Goal: Task Accomplishment & Management: Use online tool/utility

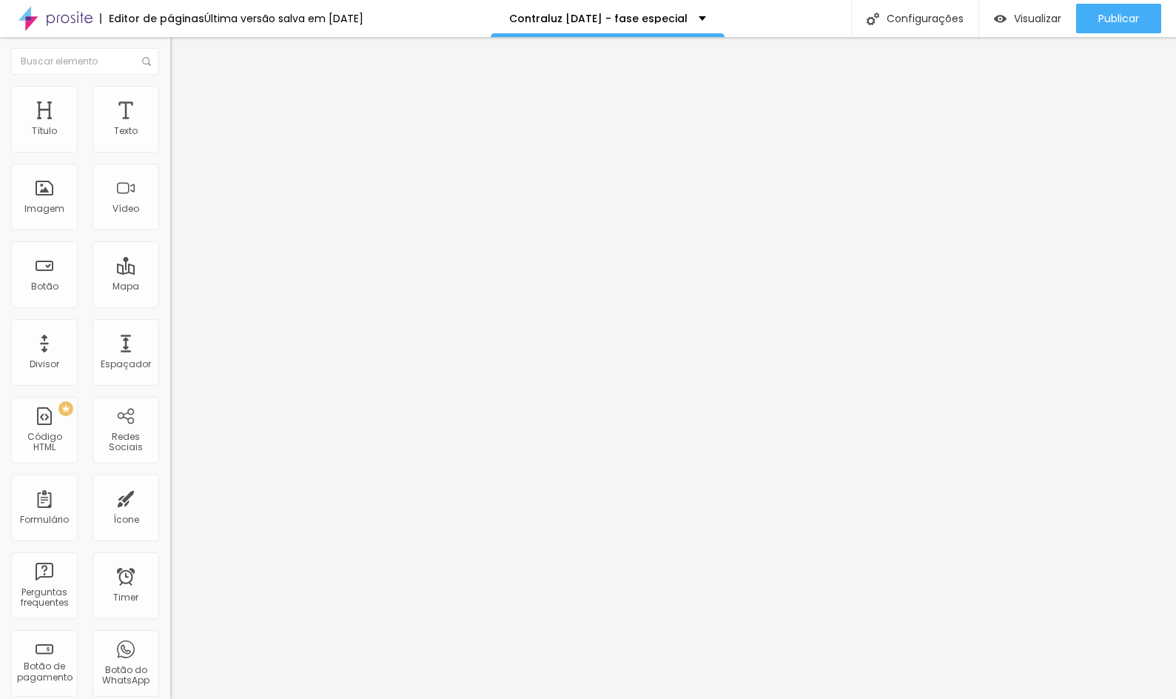
click at [170, 142] on button "button" at bounding box center [180, 135] width 21 height 16
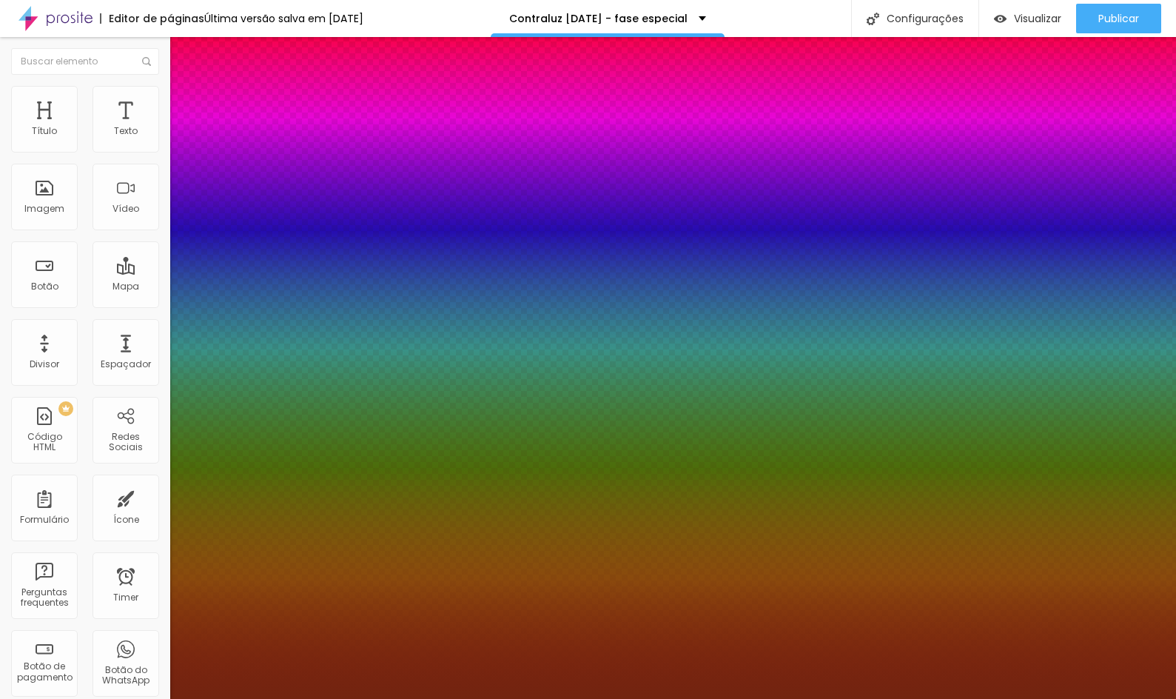
type input "1"
select select "PlayfairDisplay"
type input "1"
select select "DancingScript"
type input "1"
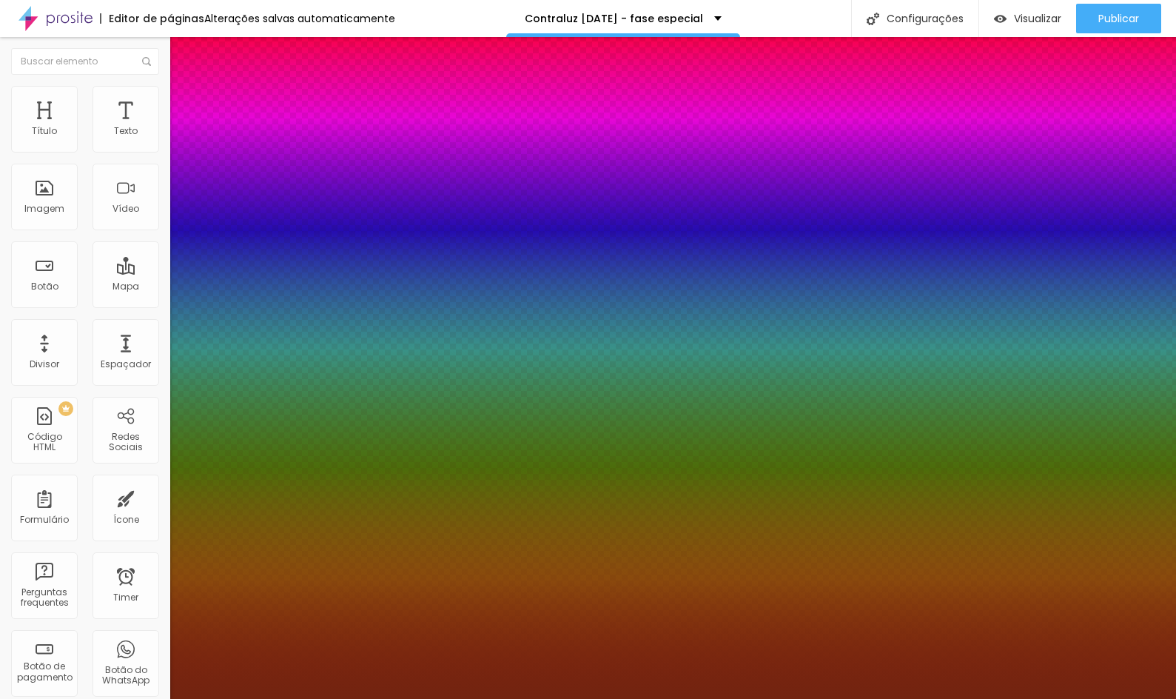
click at [591, 698] on div at bounding box center [588, 699] width 1176 height 0
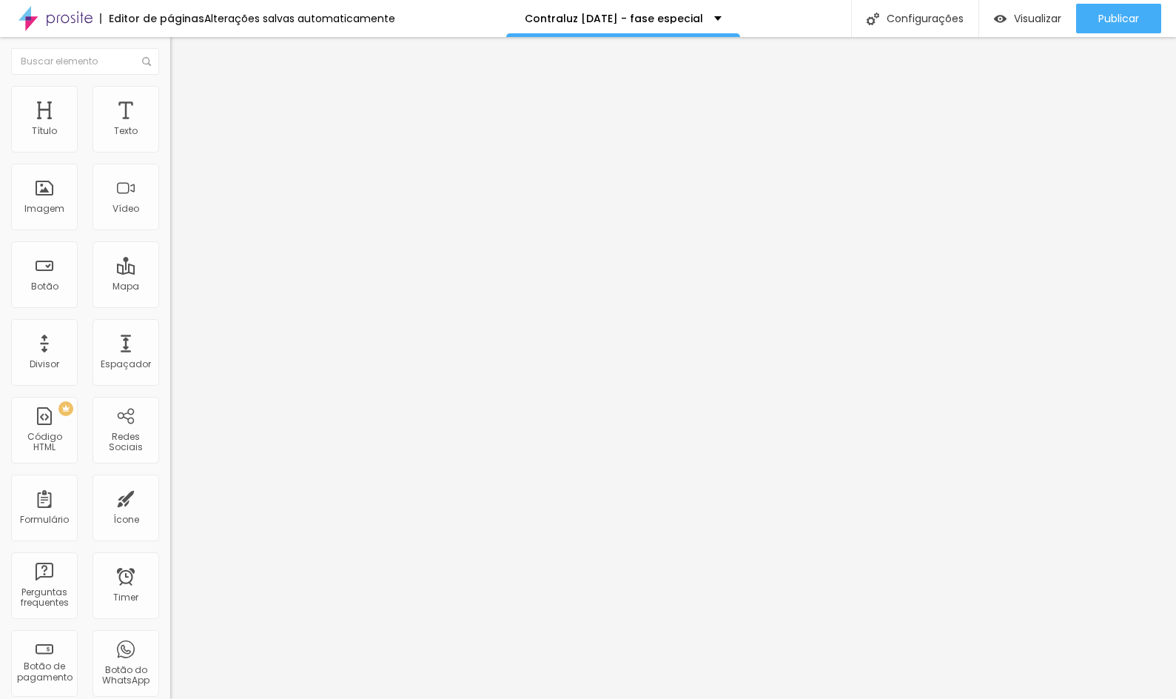
click at [170, 142] on button "button" at bounding box center [180, 135] width 21 height 16
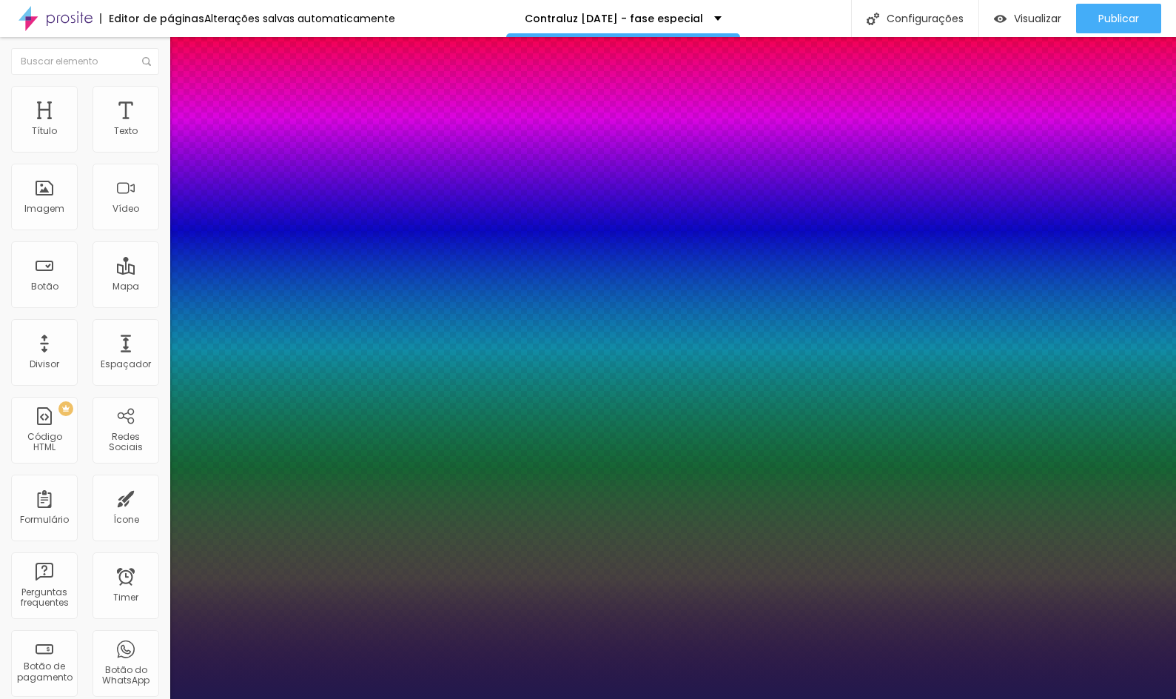
type input "1"
select select "Lato"
type input "1"
select select "Montserrat"
type input "1"
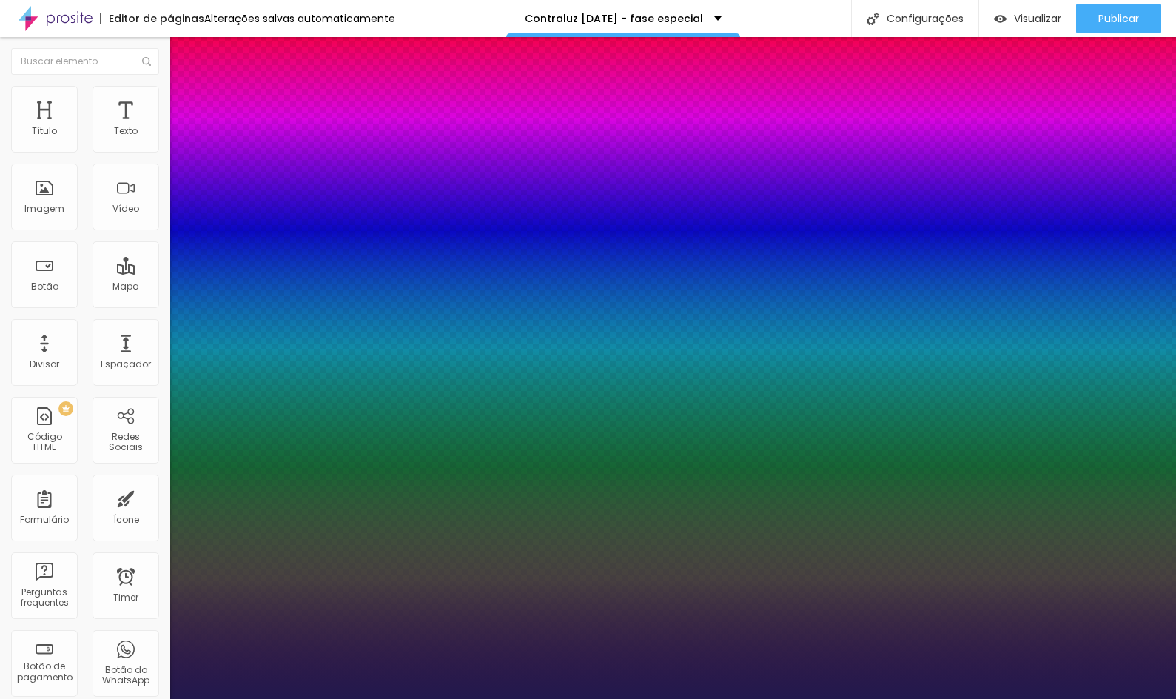
click at [726, 698] on div at bounding box center [588, 699] width 1176 height 0
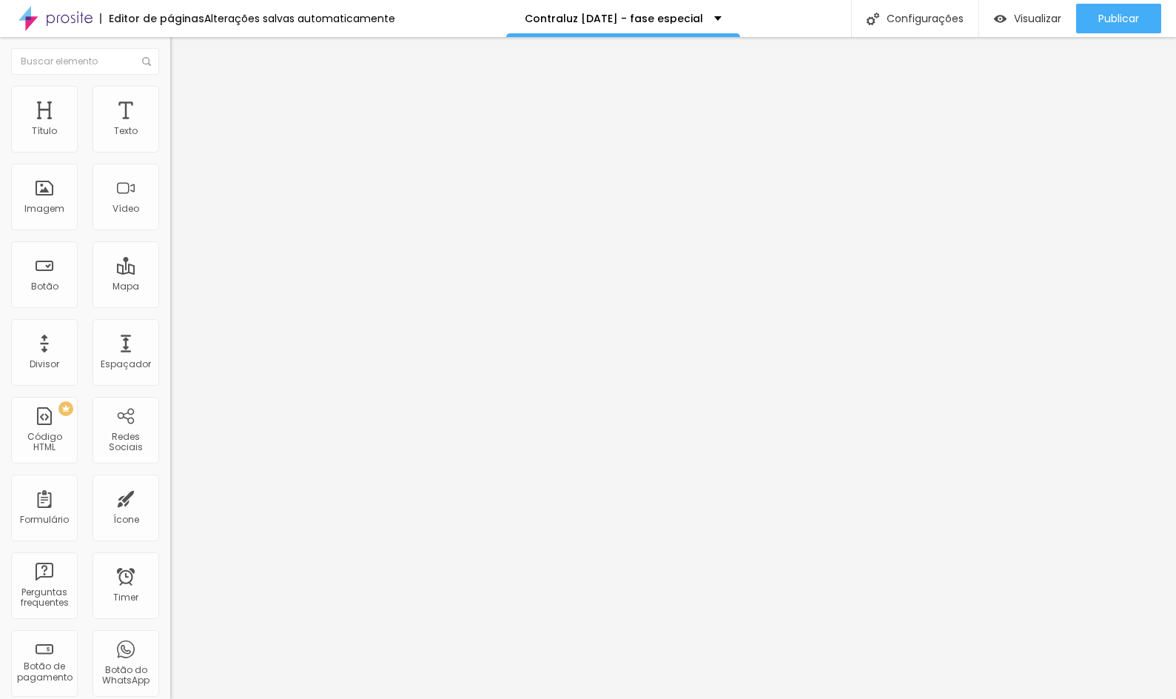
click at [176, 138] on icon "button" at bounding box center [180, 133] width 9 height 9
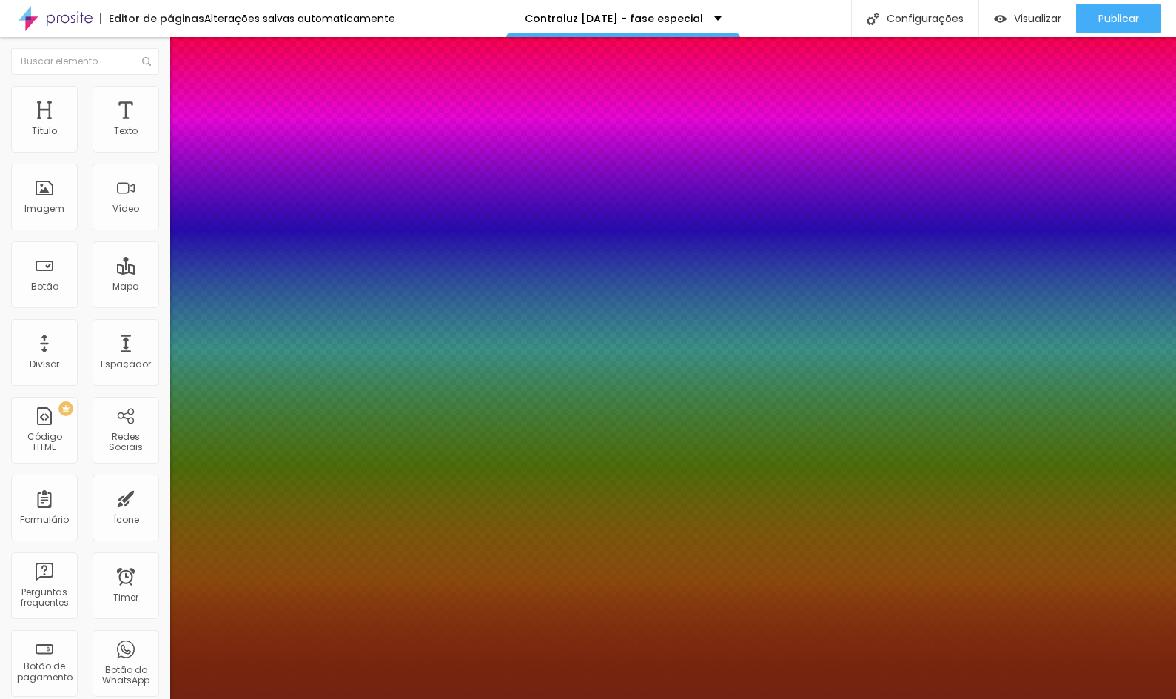
type input "1"
click at [1132, 698] on div at bounding box center [588, 699] width 1176 height 0
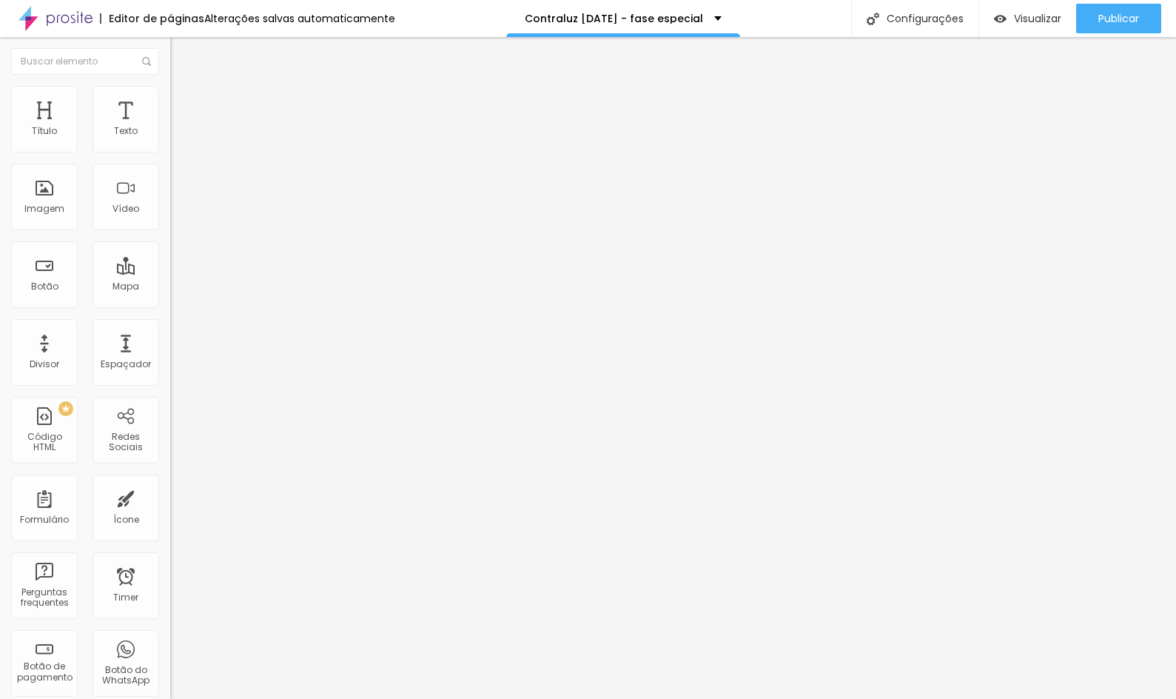
click at [184, 102] on span "Estilo" at bounding box center [195, 96] width 23 height 13
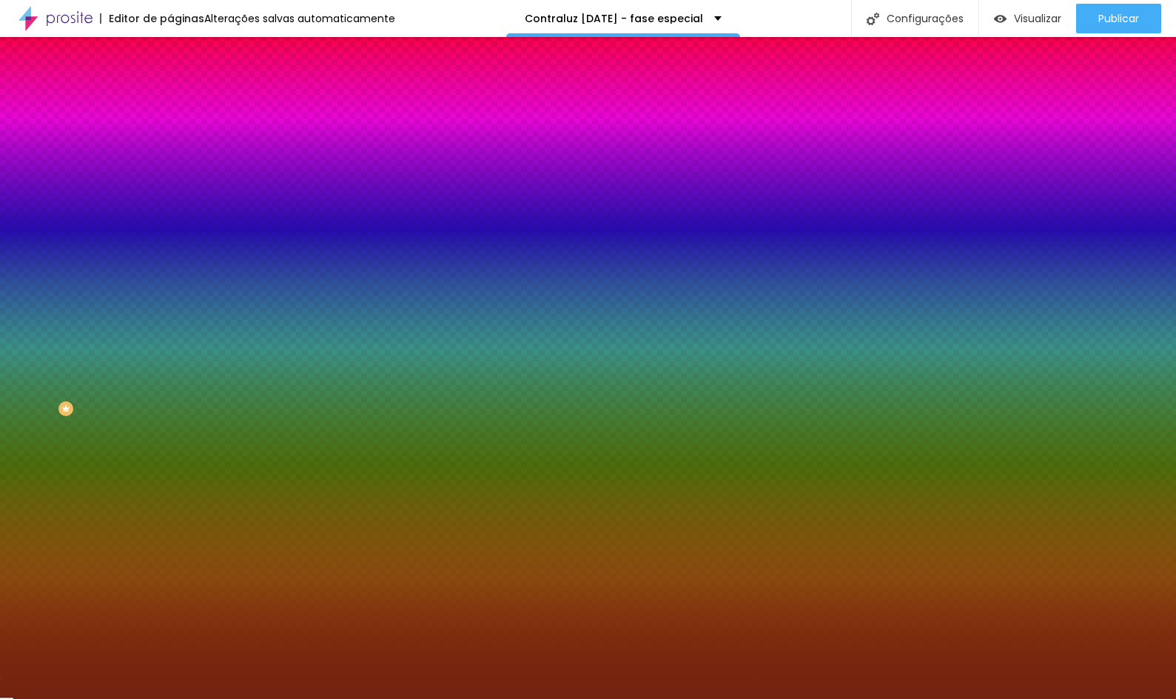
click at [170, 216] on input "#722410" at bounding box center [259, 208] width 178 height 15
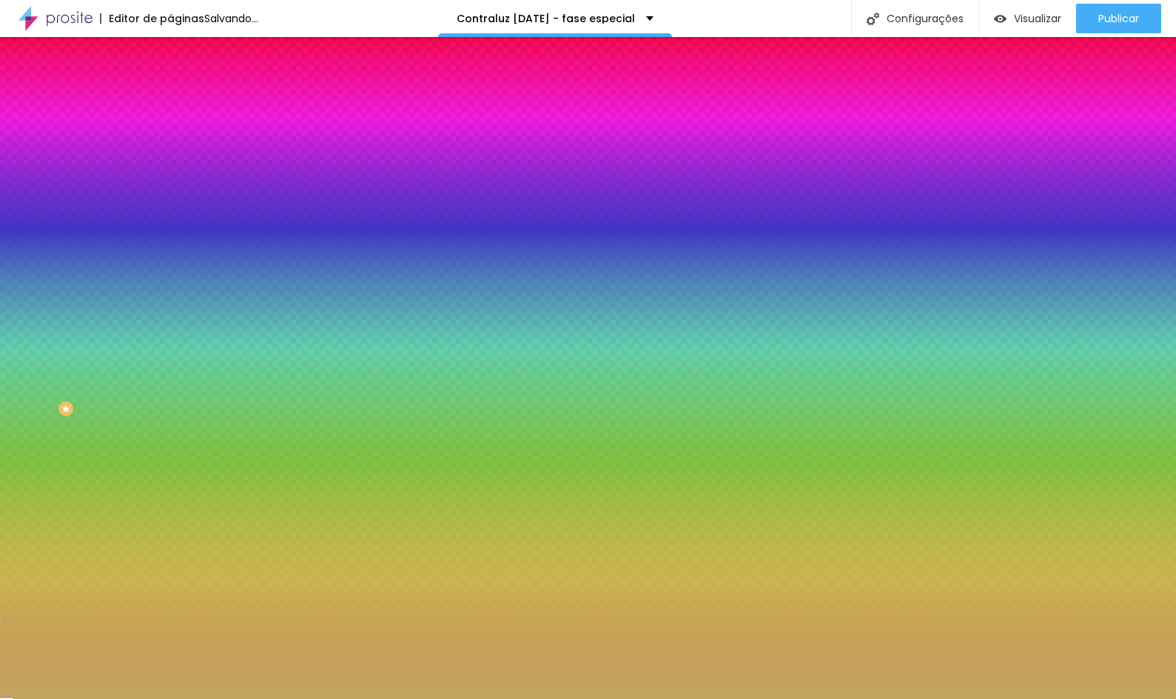
type input "#C2A560"
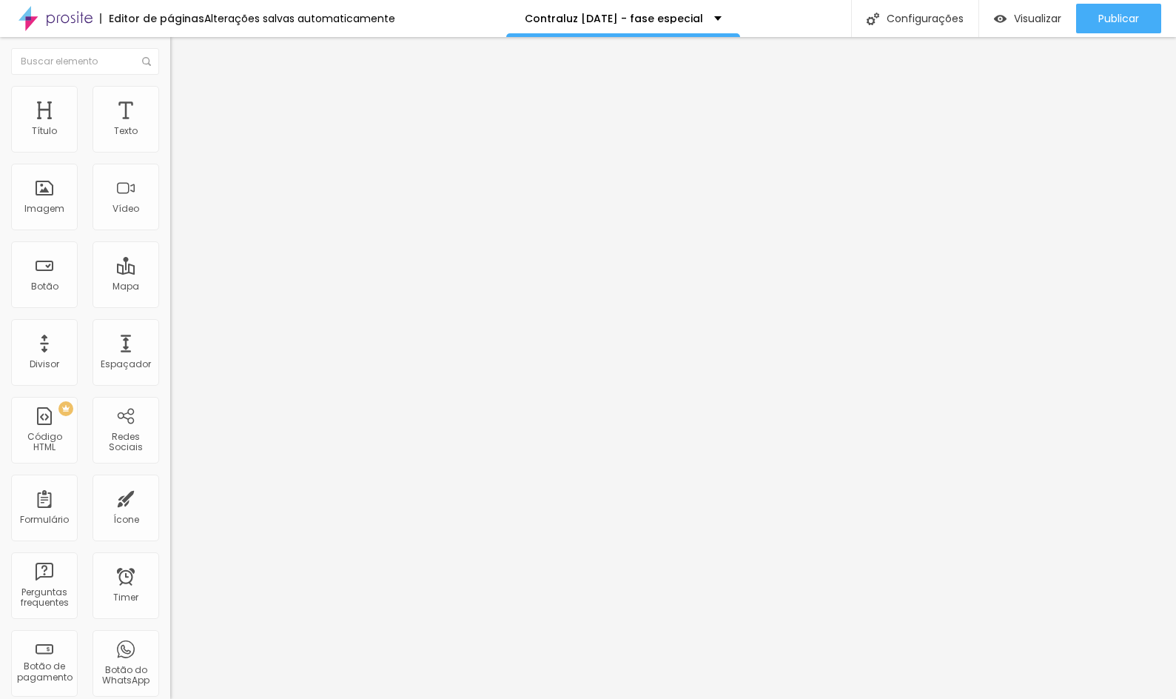
click at [184, 102] on span "Estilo" at bounding box center [195, 96] width 23 height 13
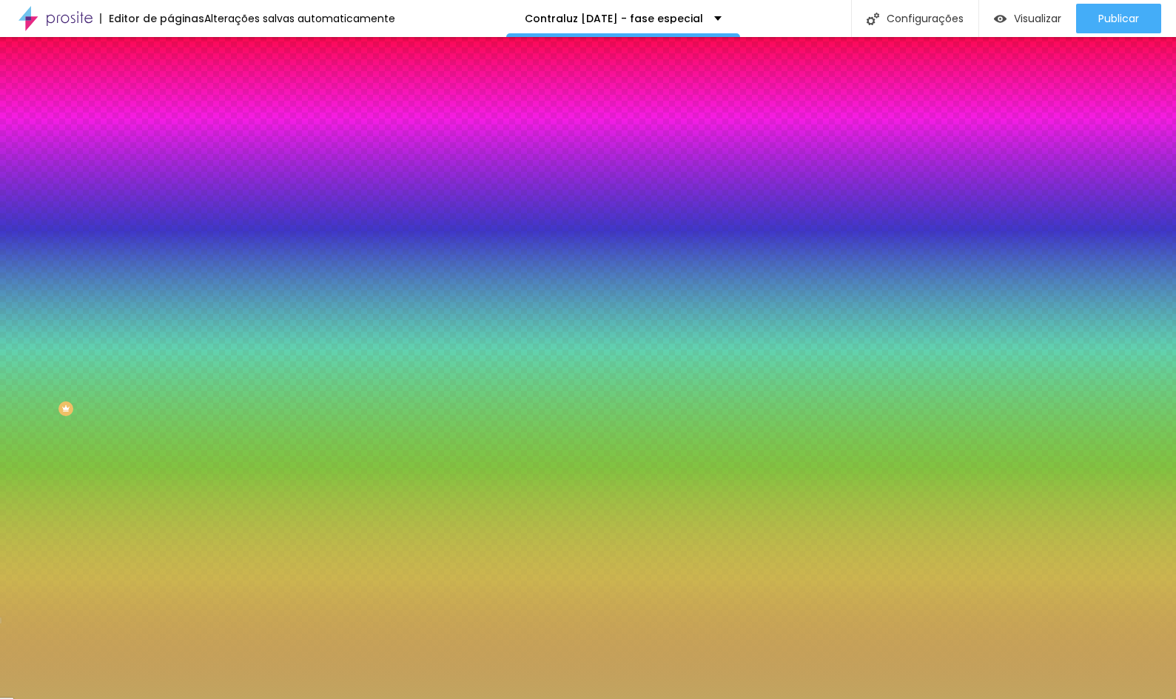
click at [170, 154] on span "Nenhum" at bounding box center [189, 147] width 38 height 13
click at [170, 175] on div "Parallax" at bounding box center [255, 171] width 170 height 9
click at [170, 184] on div "Cor de fundo" at bounding box center [255, 179] width 170 height 9
click at [170, 201] on div at bounding box center [255, 201] width 170 height 0
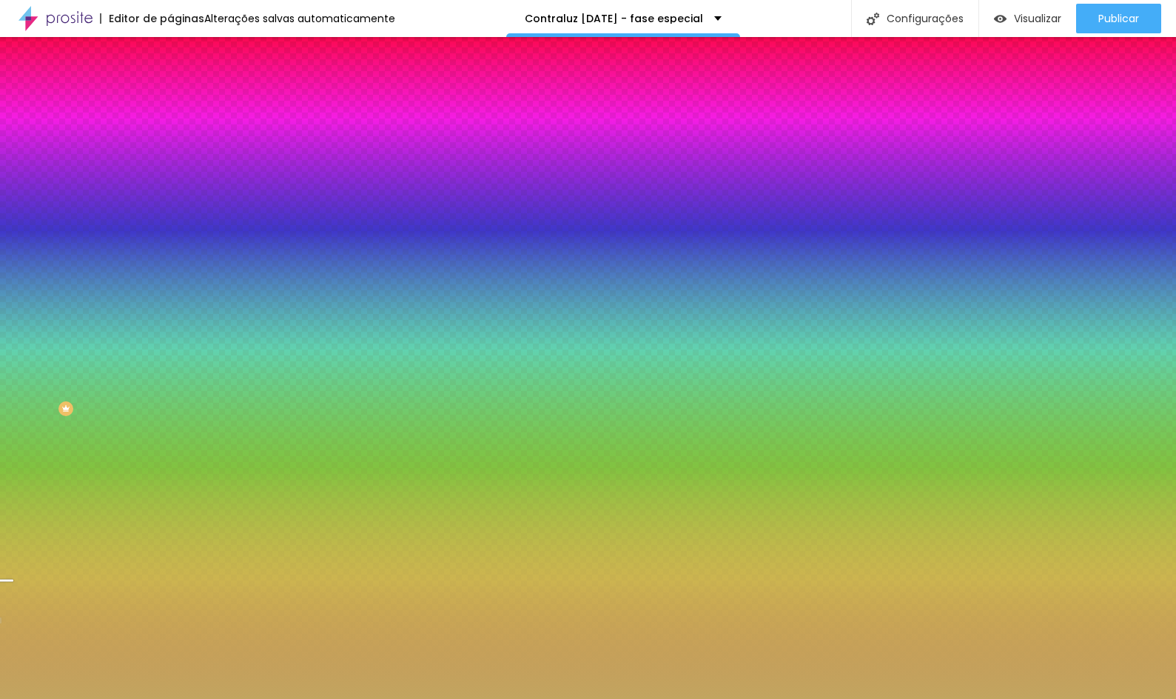
drag, startPoint x: 150, startPoint y: 443, endPoint x: 152, endPoint y: 427, distance: 15.6
click at [152, 427] on div at bounding box center [588, 349] width 1176 height 699
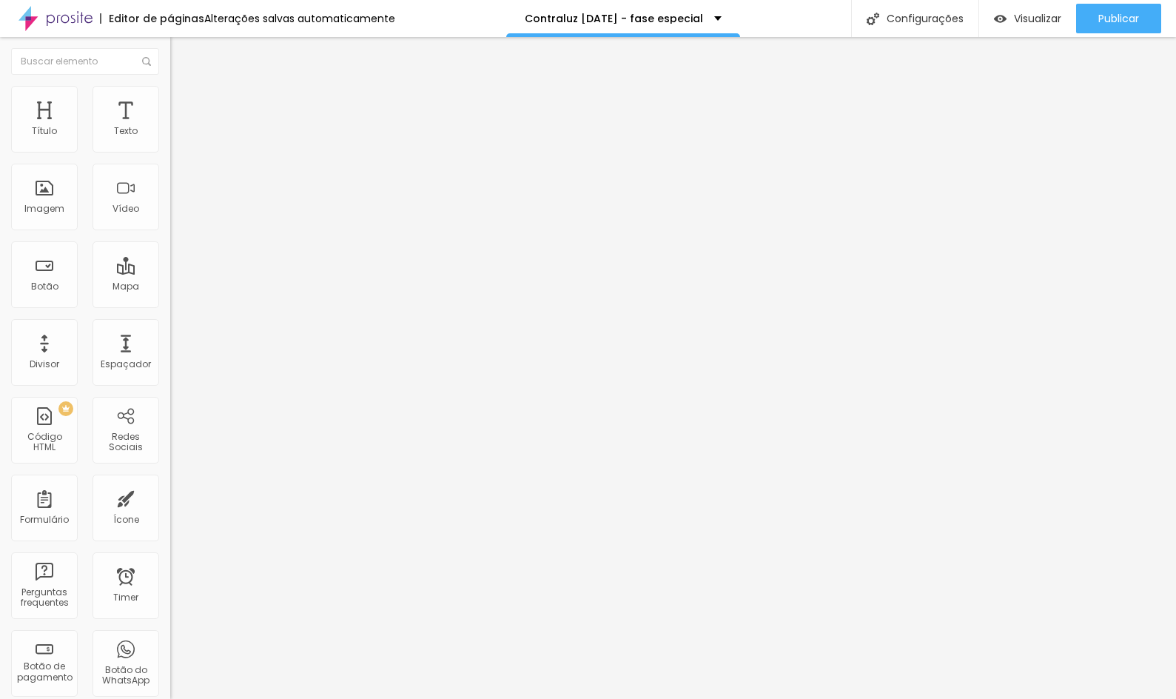
click at [170, 98] on li "Estilo" at bounding box center [255, 93] width 170 height 15
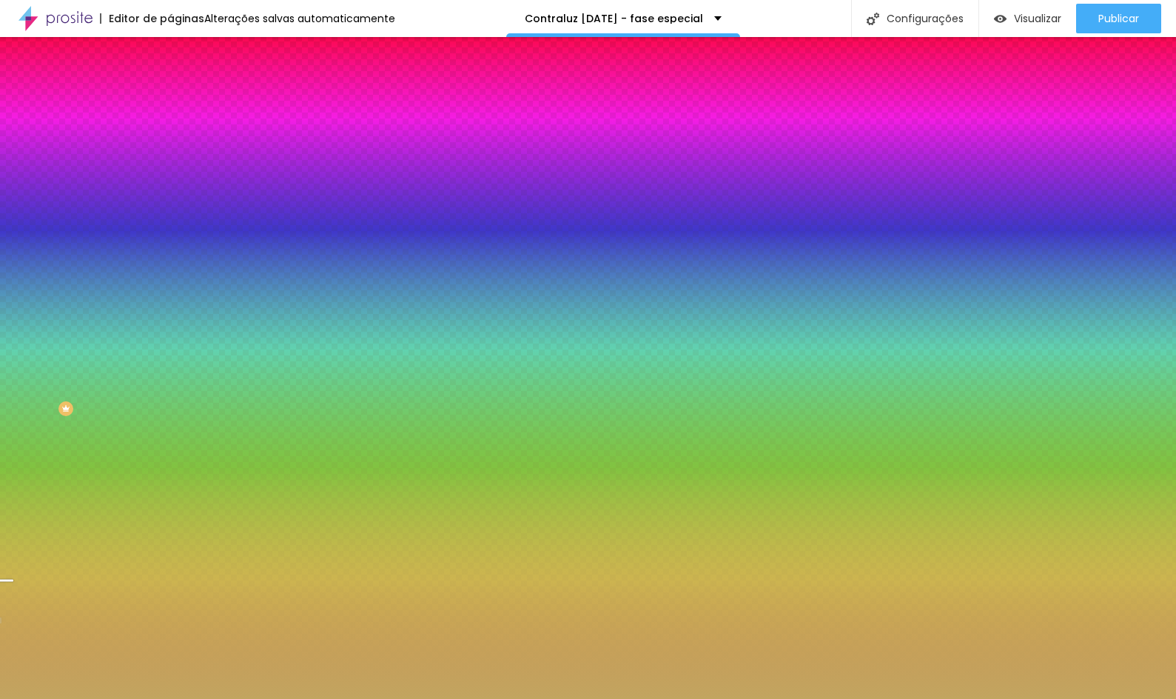
click at [170, 216] on input "#C2A560" at bounding box center [259, 208] width 178 height 15
paste input "6A1E2E"
type input "#6A1E2E"
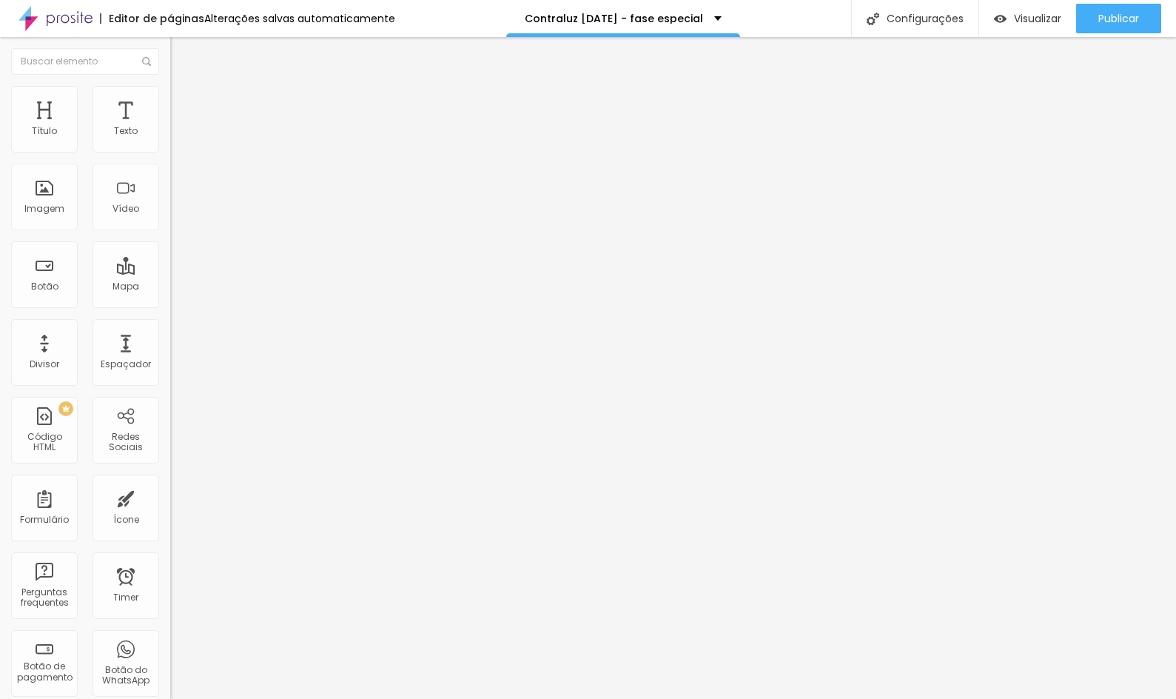
click at [184, 102] on span "Estilo" at bounding box center [195, 96] width 23 height 13
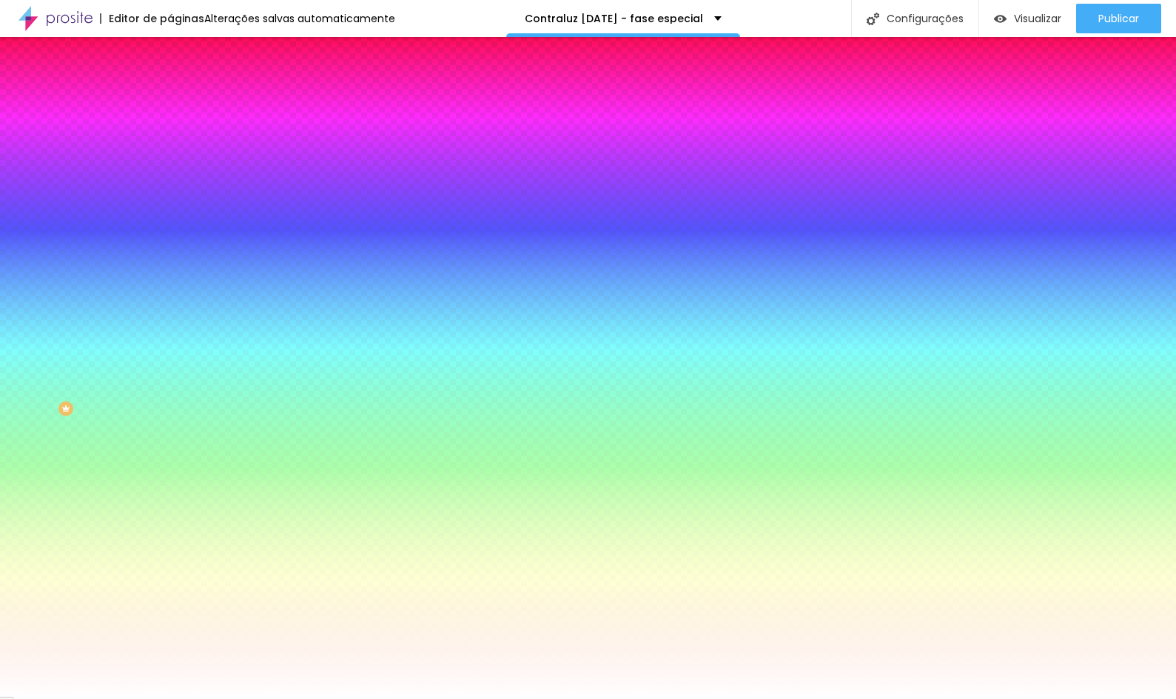
click at [170, 216] on input "#FFFFFF" at bounding box center [259, 208] width 178 height 15
paste input "E6DCC"
type input "#E6DCCF"
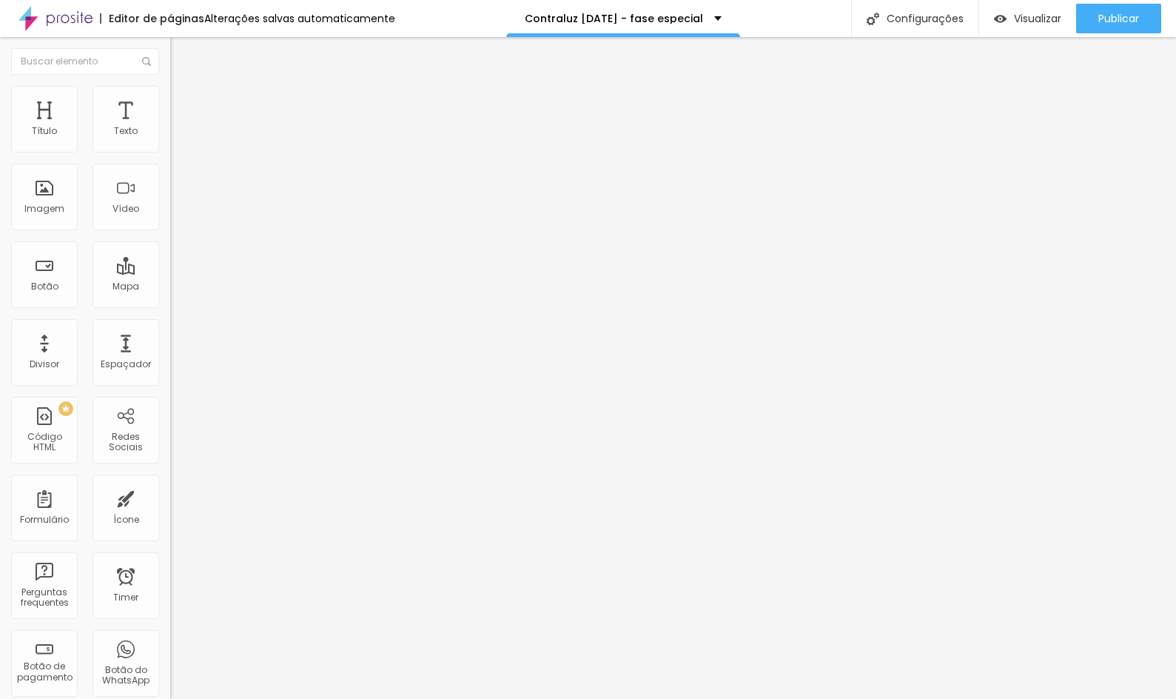
click at [184, 102] on span "Estilo" at bounding box center [195, 96] width 23 height 13
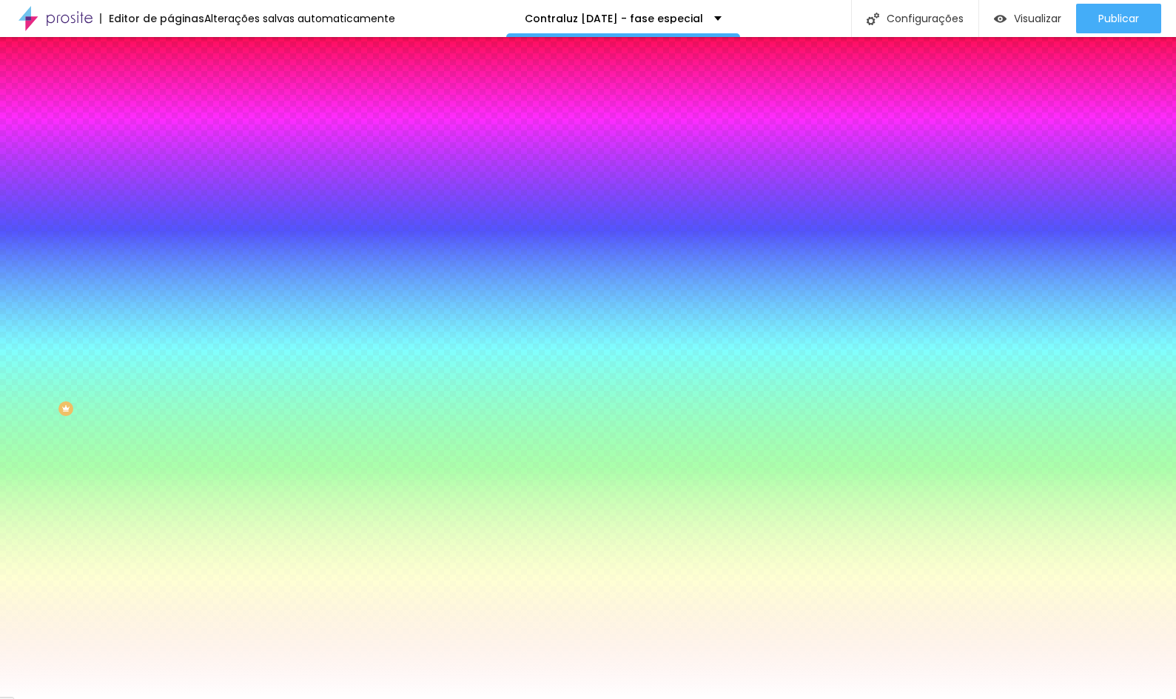
click at [170, 216] on input "#FFFFFF" at bounding box center [259, 208] width 178 height 15
paste input "E6DCC"
type input "#E6DCCF"
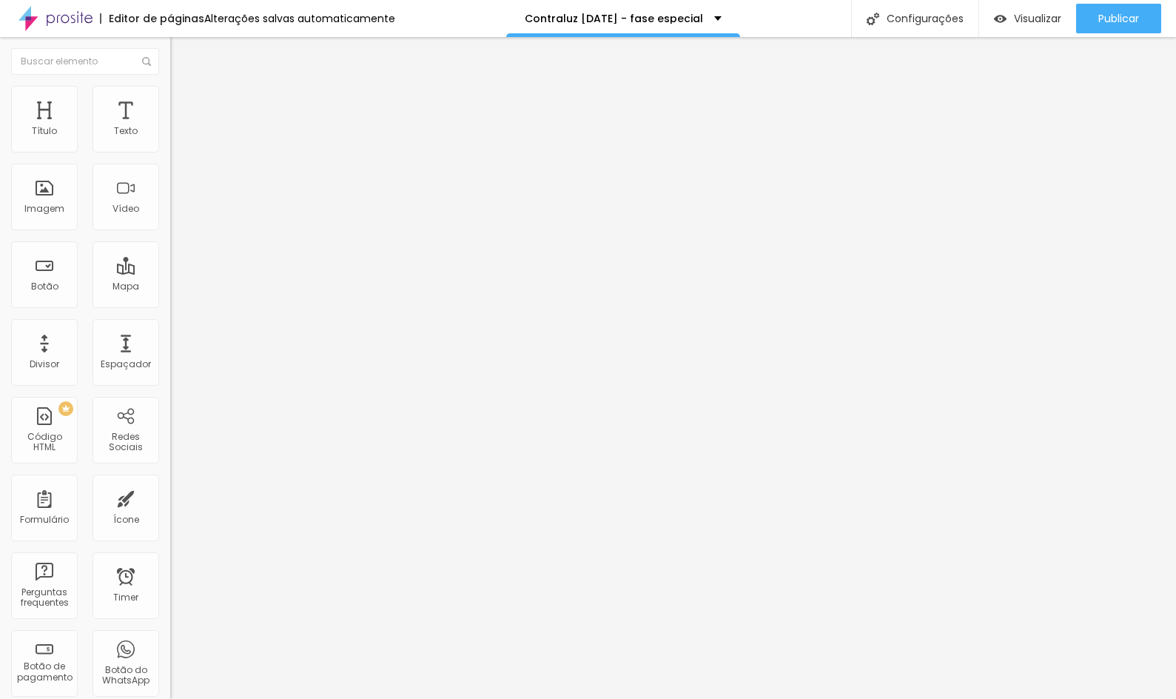
click at [170, 98] on li "Estilo" at bounding box center [255, 93] width 170 height 15
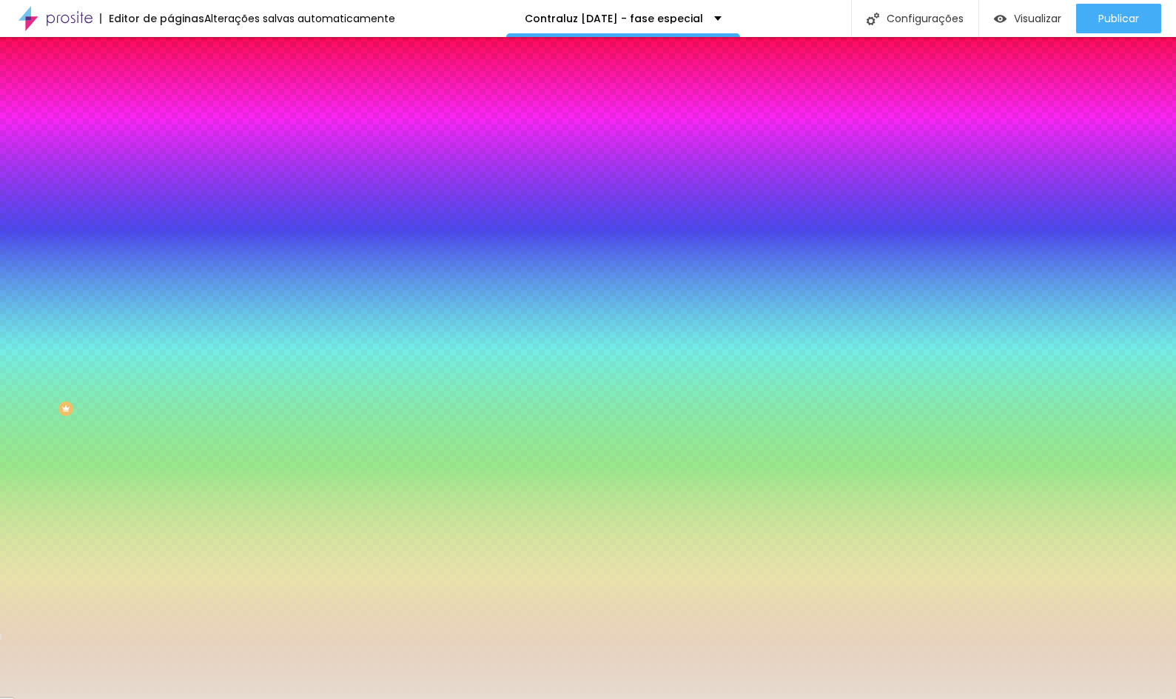
click at [170, 216] on input "#E6DCCF" at bounding box center [259, 208] width 178 height 15
paste input "F8F6F2"
type input "#F8F6F2"
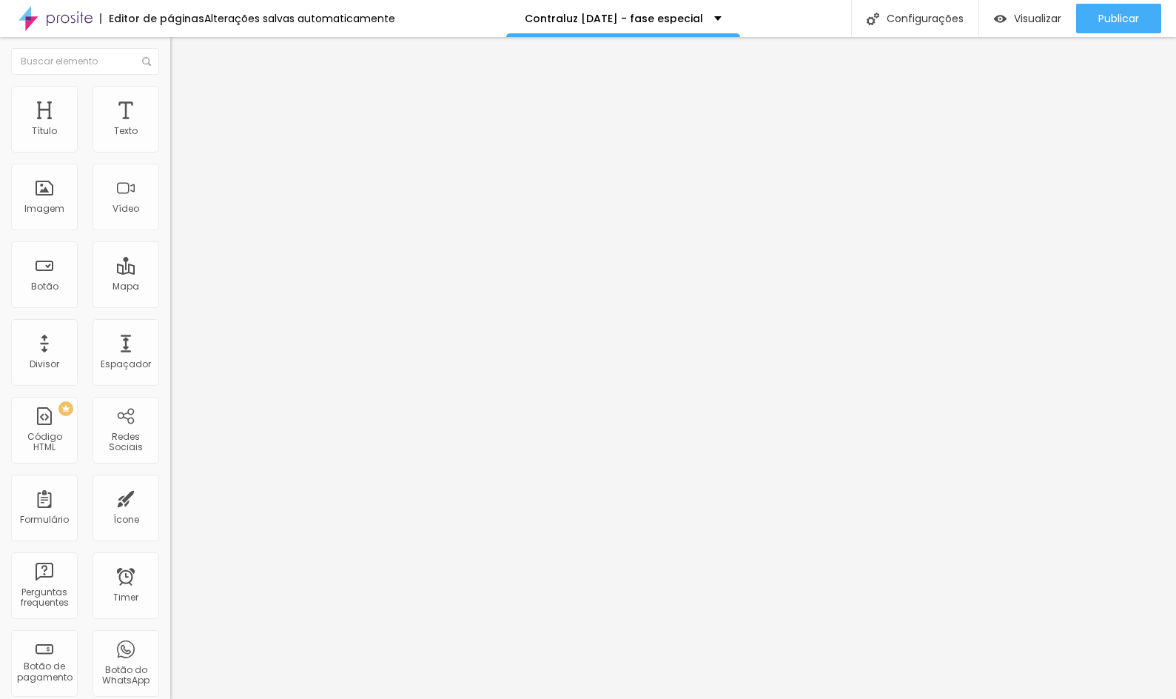
click at [184, 99] on span "Estilo" at bounding box center [195, 96] width 23 height 13
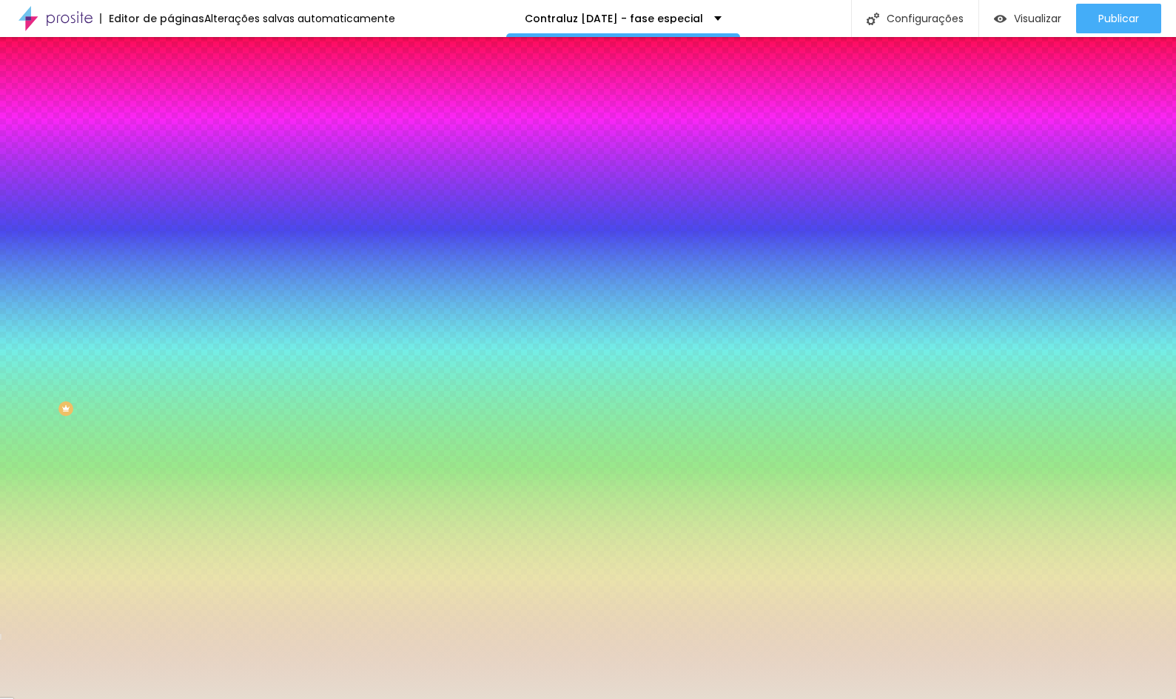
click at [170, 216] on input "#E6DCCF" at bounding box center [259, 208] width 178 height 15
paste input "F8F6F2"
type input "#F8F6F2"
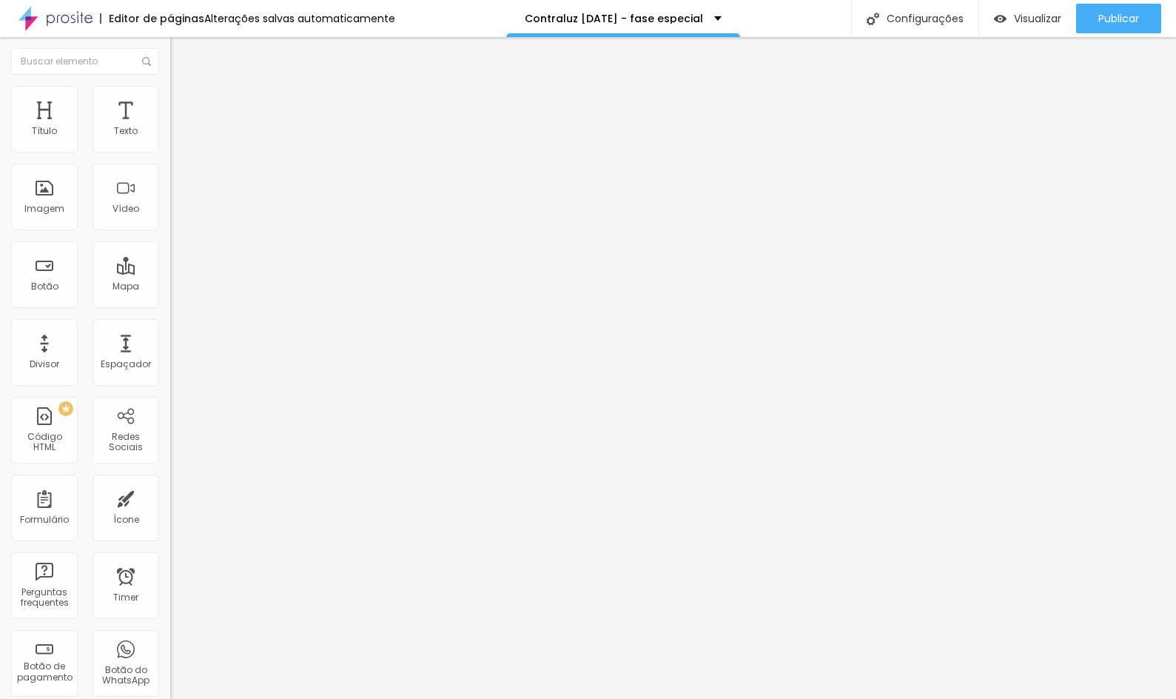
click at [170, 95] on li "Estilo" at bounding box center [255, 93] width 170 height 15
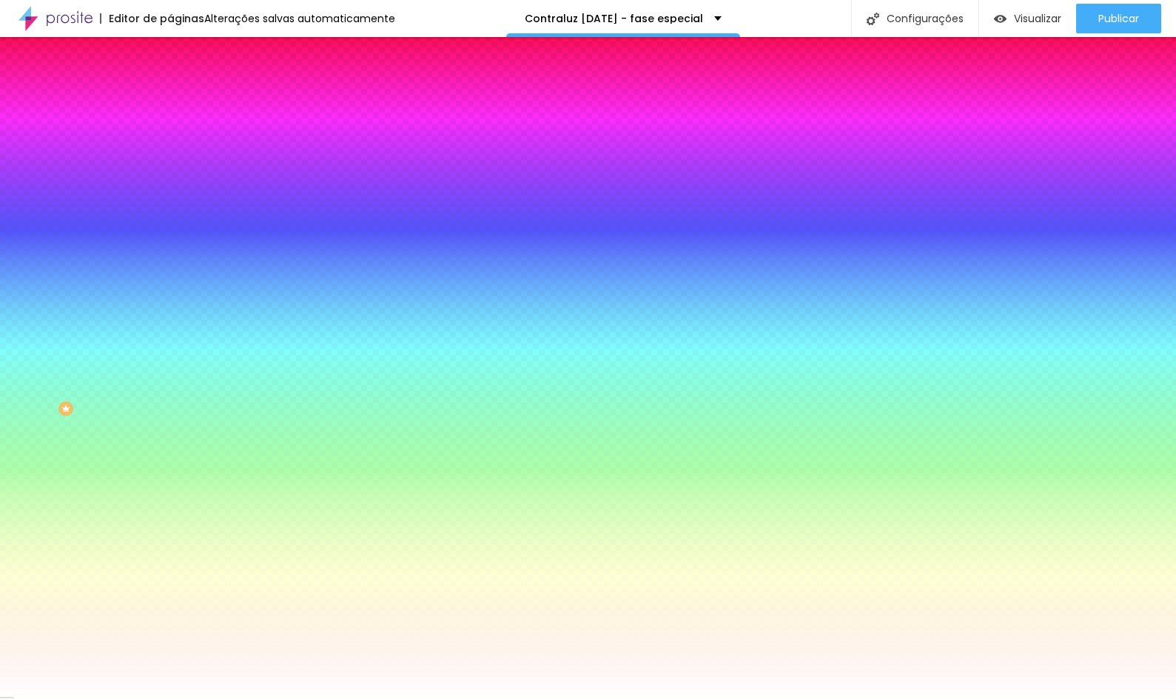
click at [170, 216] on input "#FFFFFF" at bounding box center [259, 208] width 178 height 15
paste input "8F6F2"
type input "#F8F6F2"
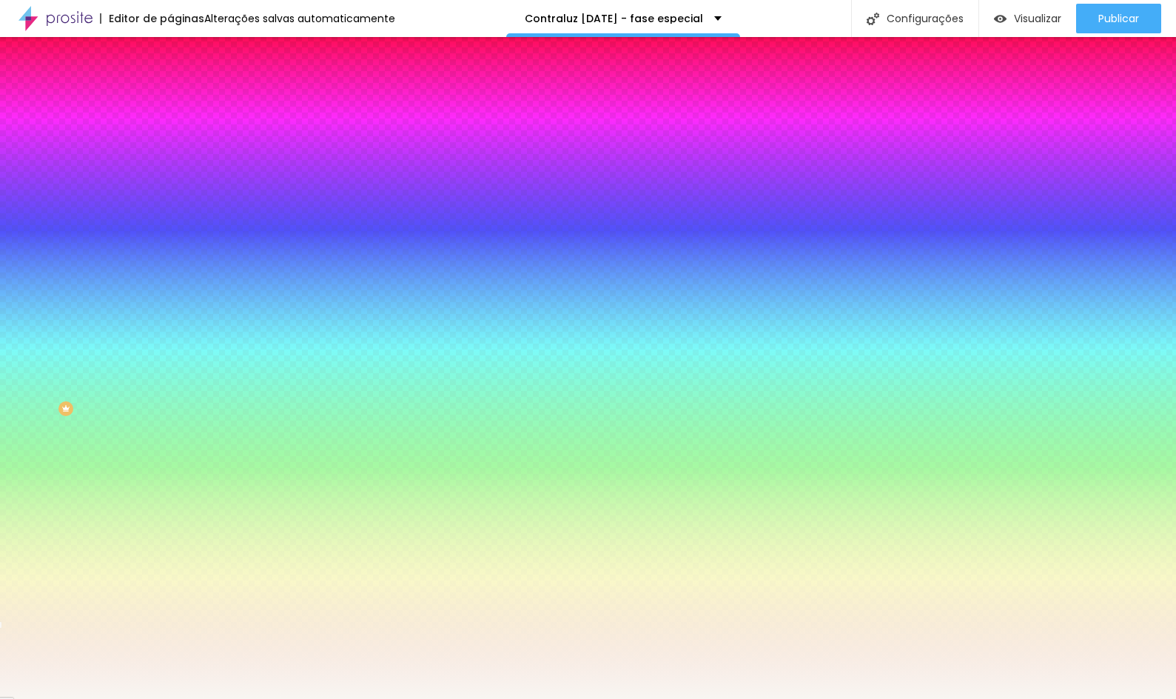
click at [170, 136] on span "Adicionar imagem" at bounding box center [217, 130] width 95 height 13
click at [170, 154] on span "Nenhum" at bounding box center [189, 147] width 38 height 13
click at [170, 177] on span "Parallax" at bounding box center [188, 170] width 36 height 13
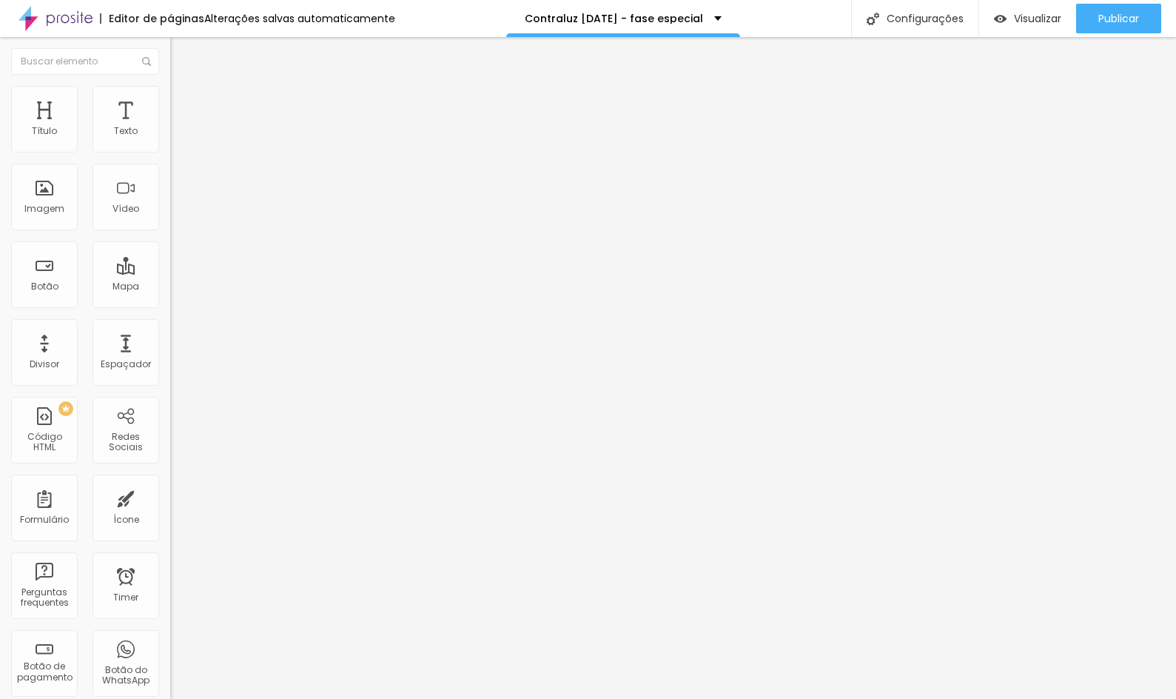
click at [184, 99] on span "Estilo" at bounding box center [195, 96] width 23 height 13
click at [170, 142] on button "button" at bounding box center [180, 135] width 21 height 16
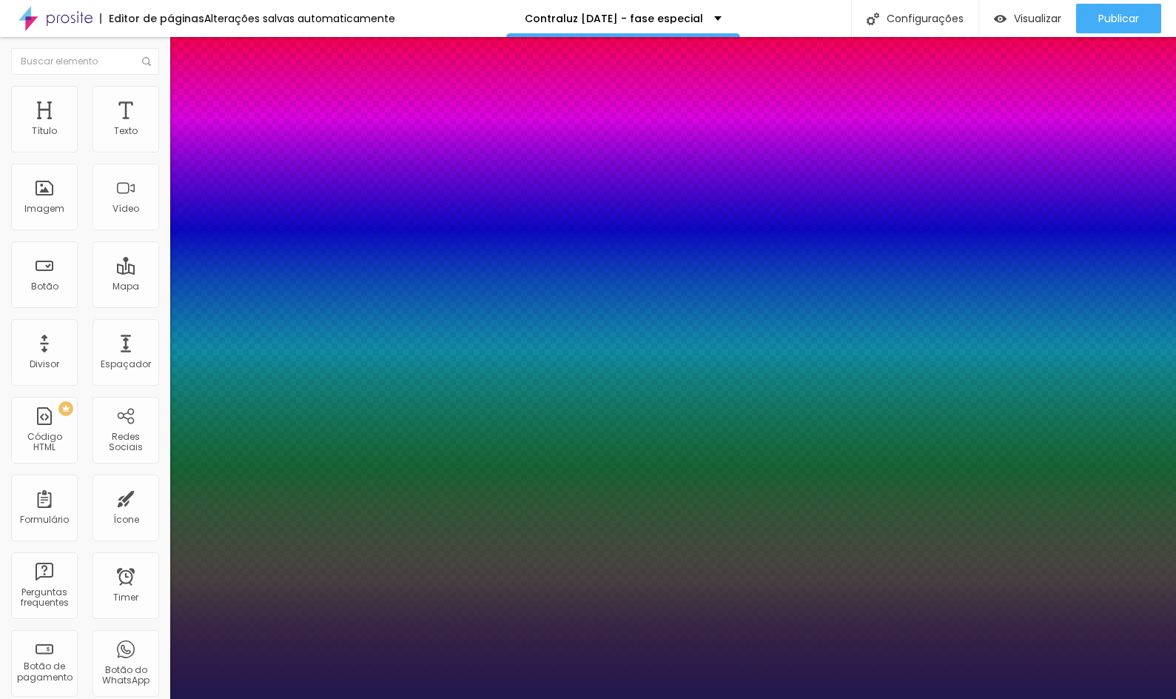
type input "1"
select select "PlayfairDisplay"
type input "1"
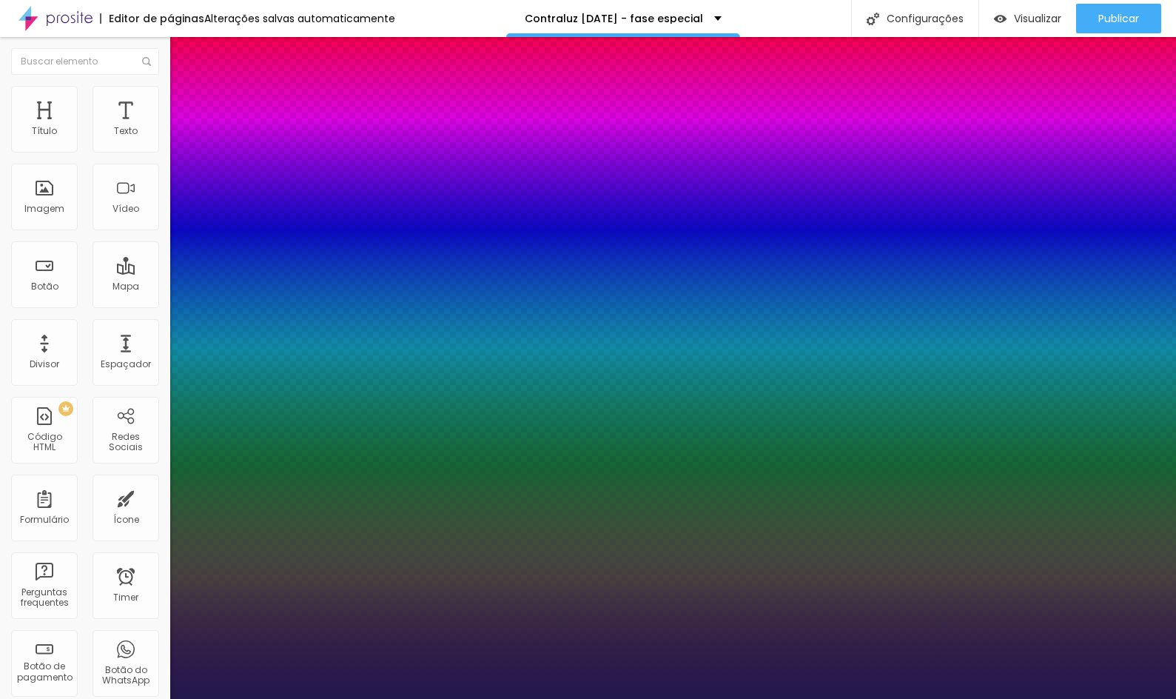
type input "8"
type input "7"
type input "1"
type input "70"
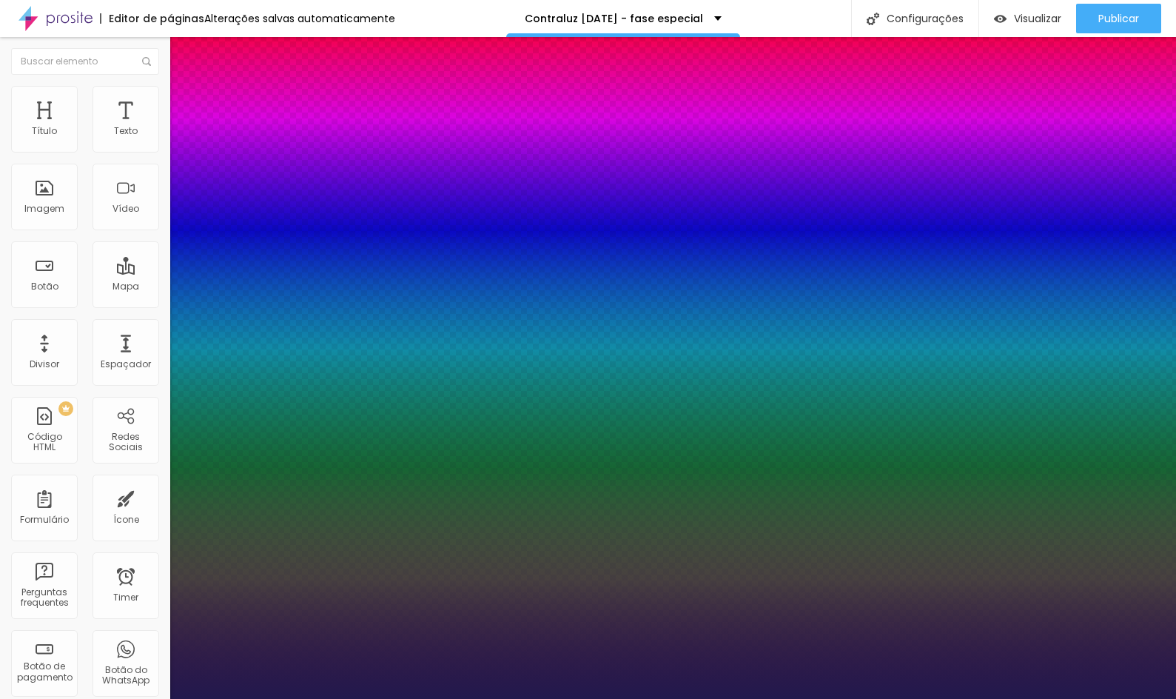
type input "1"
type input "8"
type input "7"
type input "1"
type input "8"
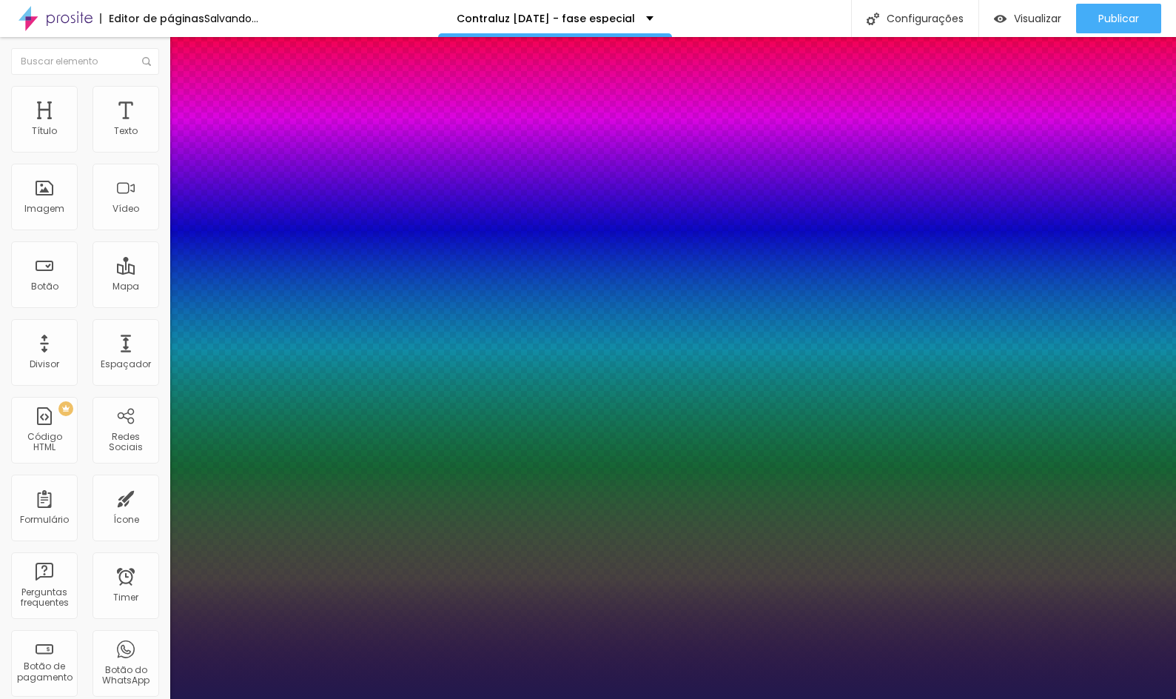
type input "0"
type input "1"
type input "8"
type input "1"
type input "8"
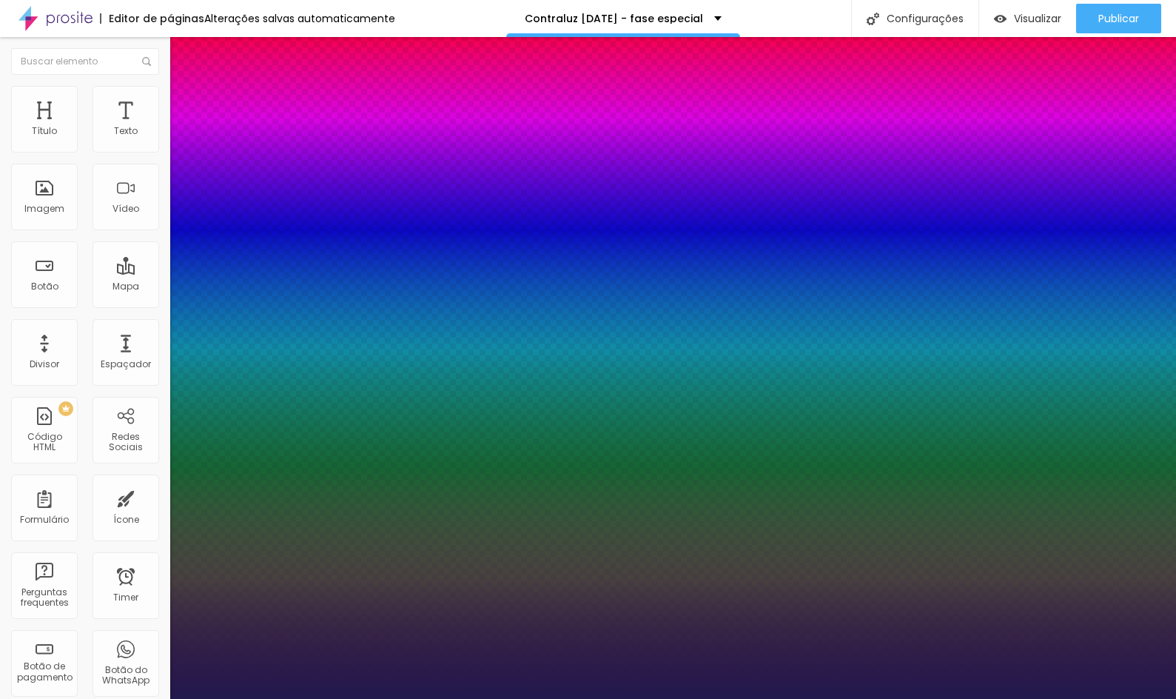
type input "05"
type input "1"
type input "55"
type input "055"
type input "1"
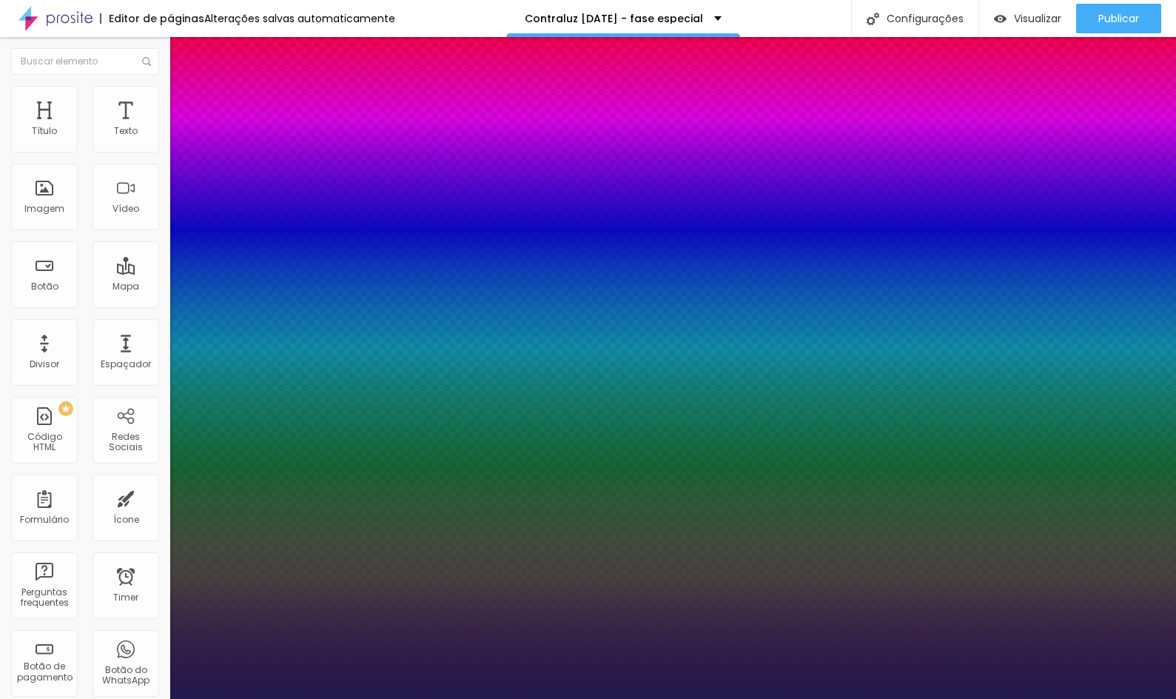
type input "8"
type input "05"
type input "1"
type input "8"
type input "0"
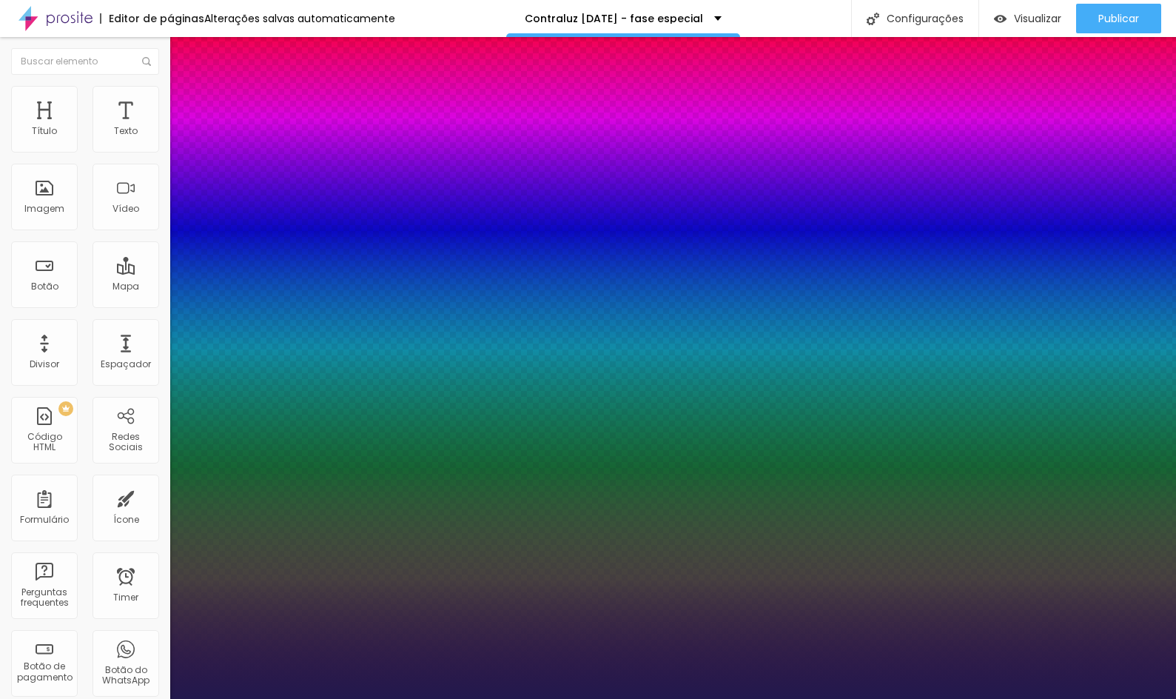
type input "1"
type input "8"
type input "04"
type input "1"
type input "45"
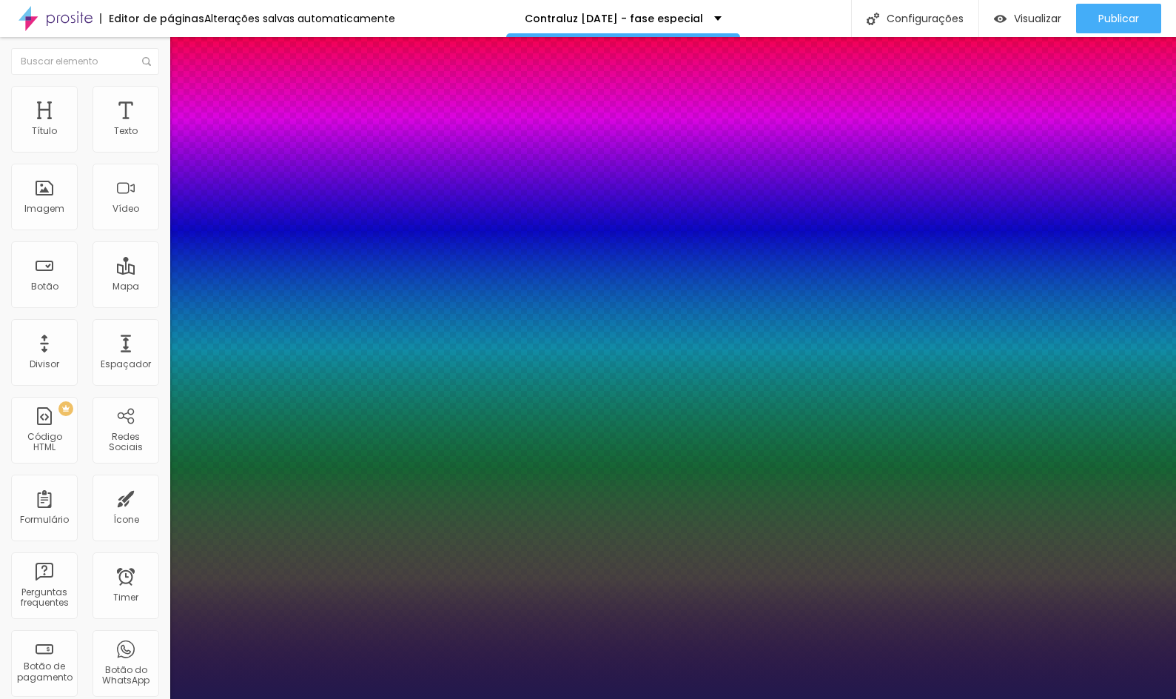
type input "045"
type input "1"
type input "045"
click at [560, 698] on div at bounding box center [588, 699] width 1176 height 0
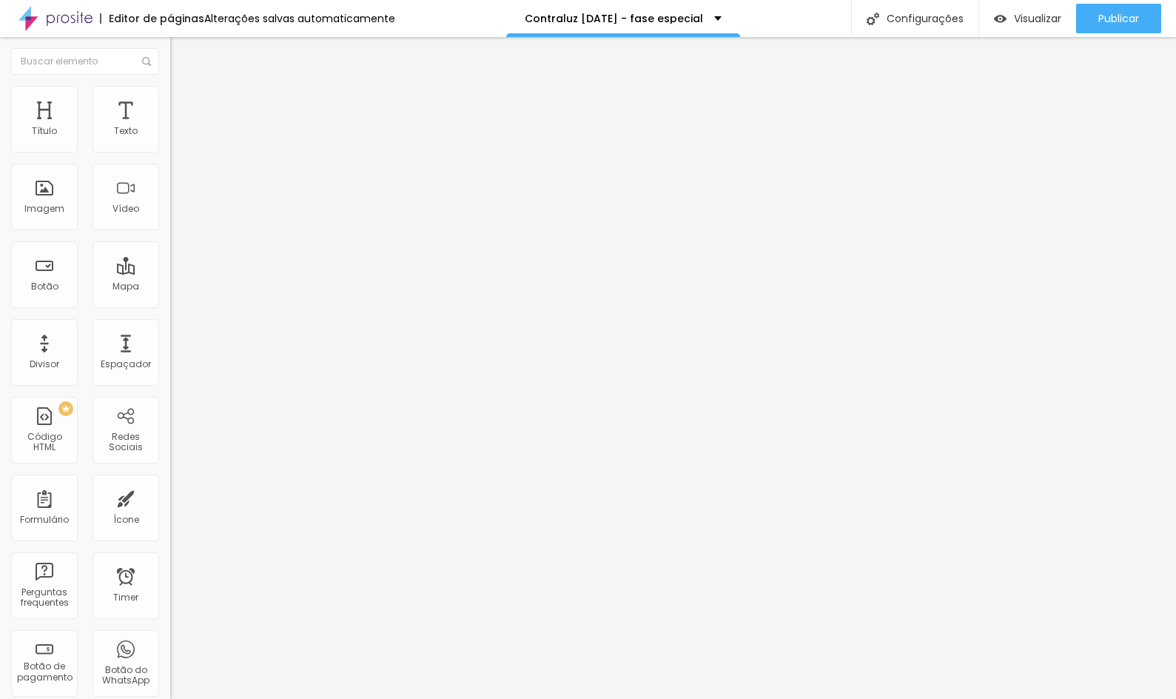
click at [170, 142] on button "button" at bounding box center [180, 135] width 21 height 16
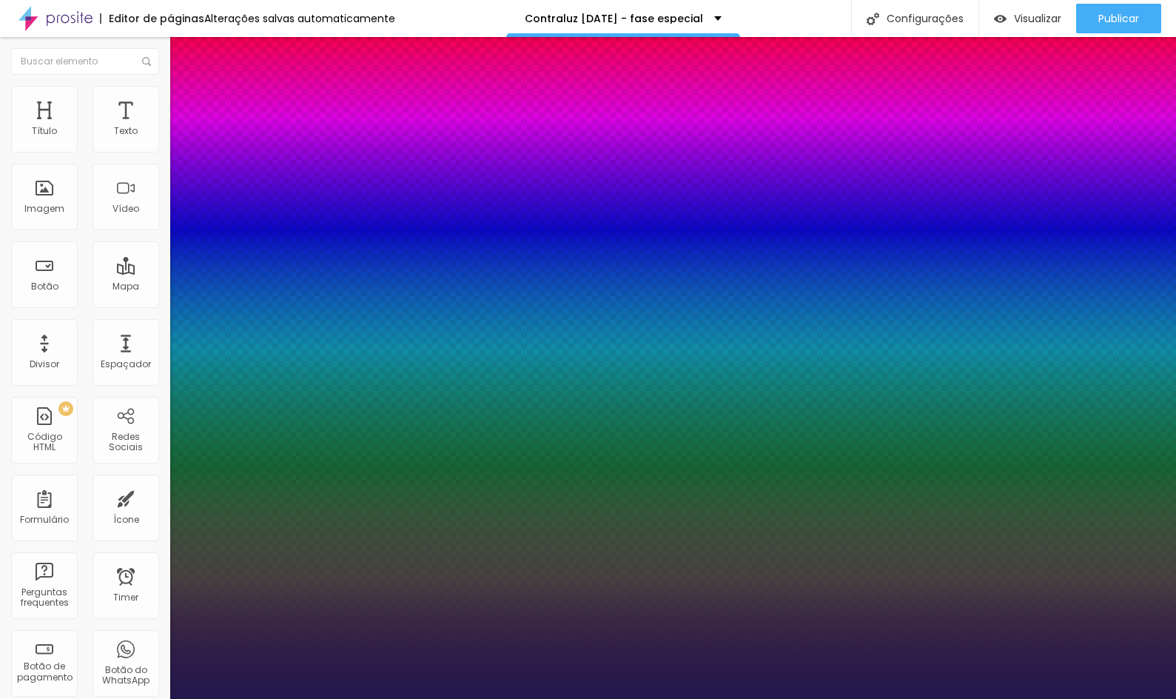
type input "1"
type input "40"
type input "1"
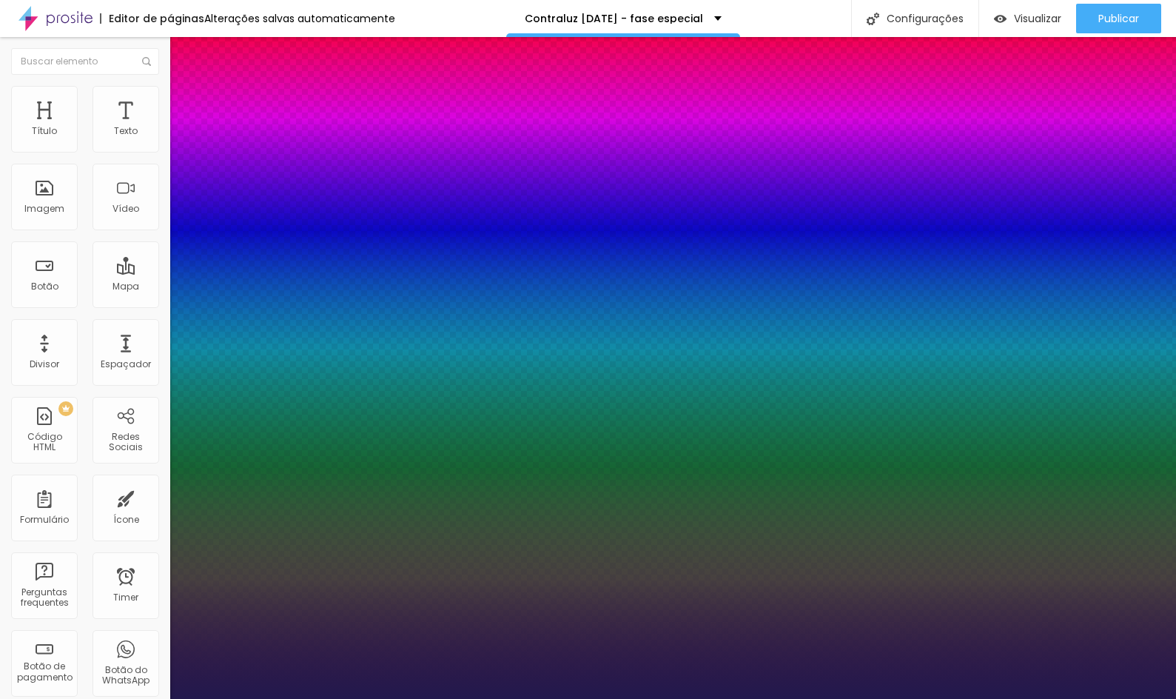
type input "40"
type input "38"
type input "1"
type input "35"
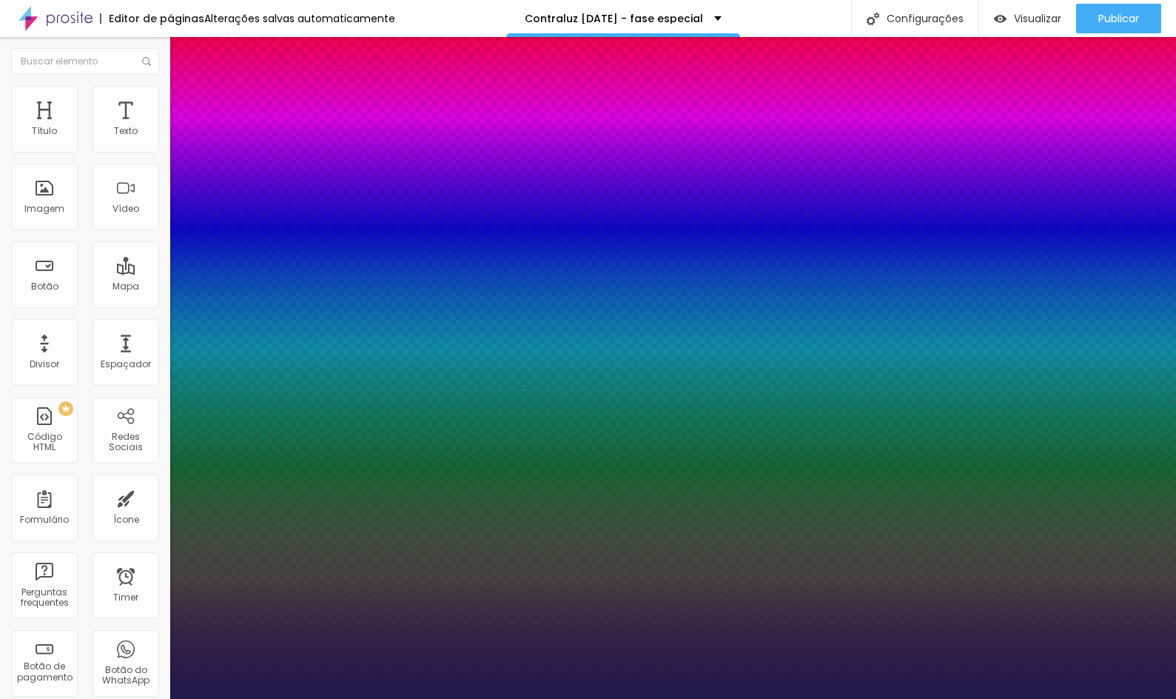
type input "35"
type input "1"
type input "33"
type input "1"
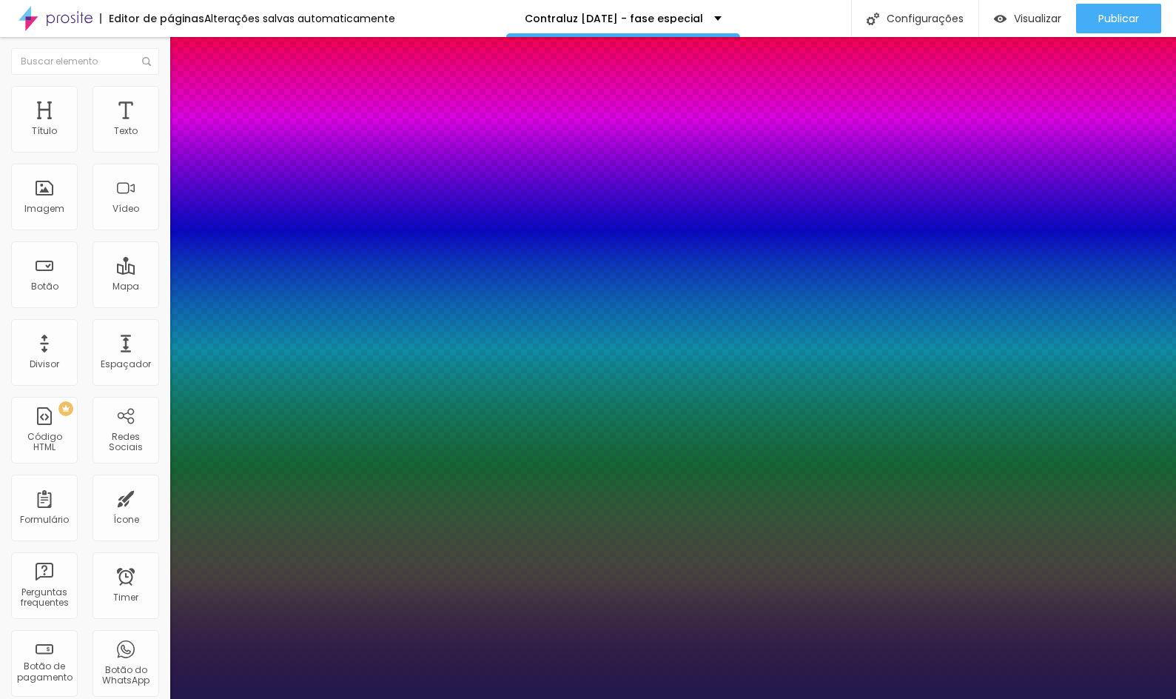
type input "34"
type input "1"
type input "35"
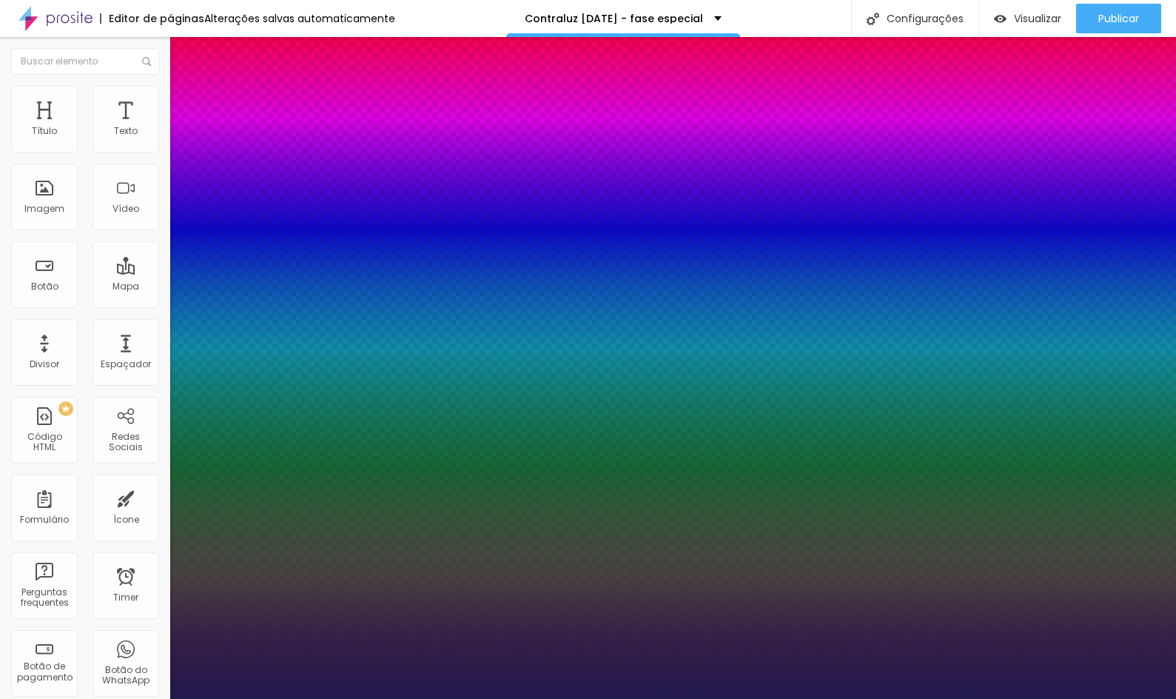
type input "1"
type input "35"
type input "1"
click at [512, 698] on div at bounding box center [588, 699] width 1176 height 0
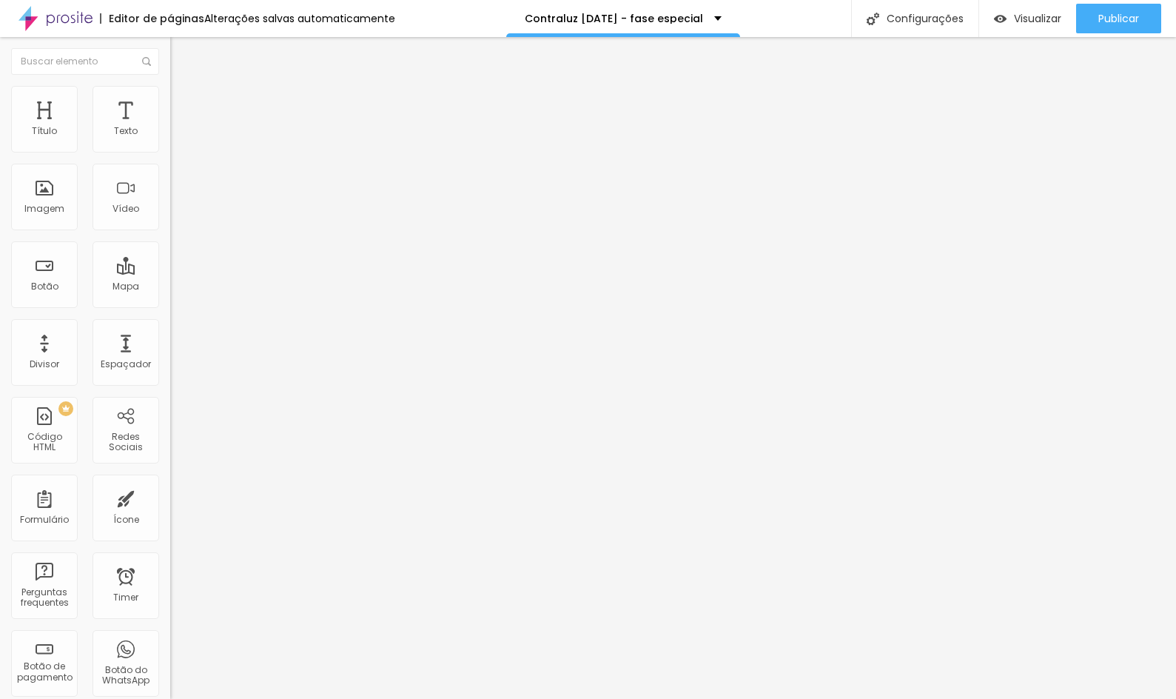
click at [170, 95] on li "Estilo" at bounding box center [255, 93] width 170 height 15
click at [184, 102] on span "Estilo" at bounding box center [195, 96] width 23 height 13
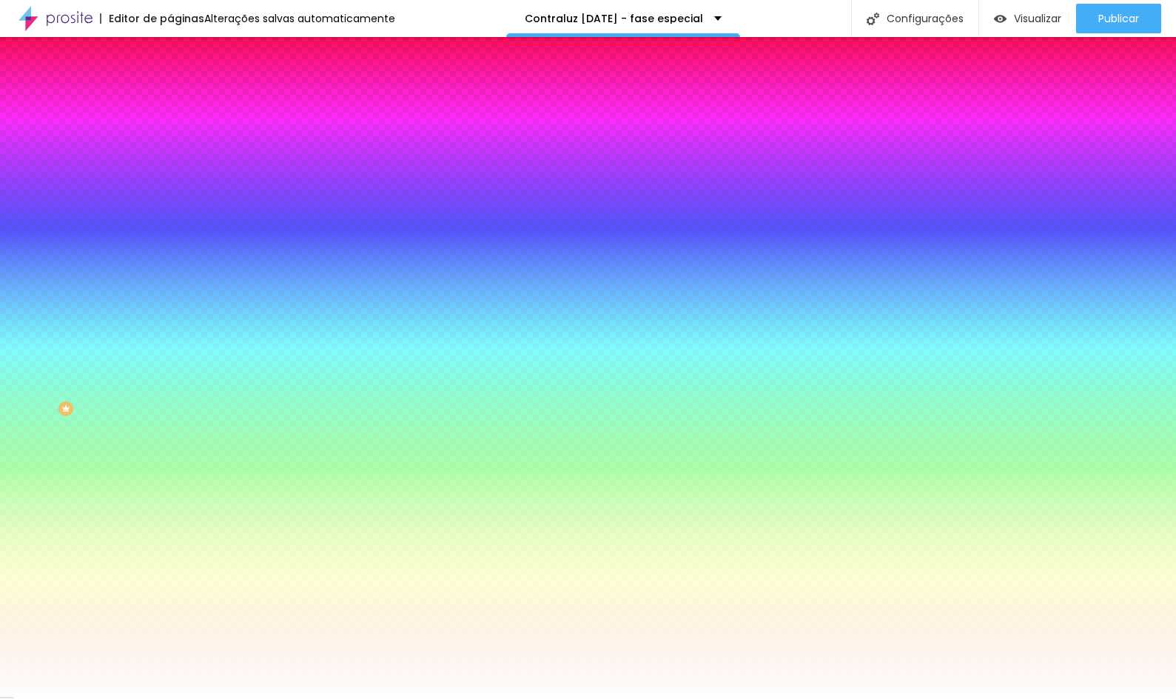
click at [170, 150] on input "#FFFFFF" at bounding box center [259, 148] width 178 height 15
paste input "C2A560"
type input "#C2A560"
click at [176, 190] on icon "button" at bounding box center [177, 191] width 3 height 3
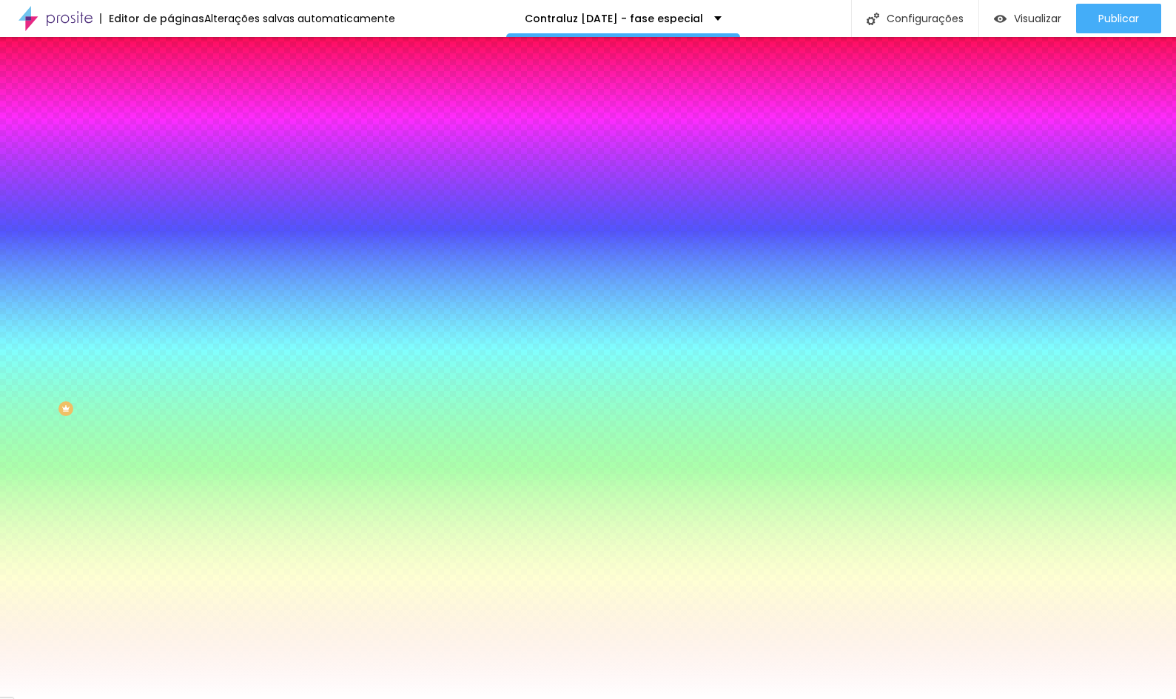
select select "Montserrat"
click at [86, 698] on div at bounding box center [588, 699] width 1176 height 0
click at [170, 224] on button "button" at bounding box center [180, 231] width 21 height 16
type input "1"
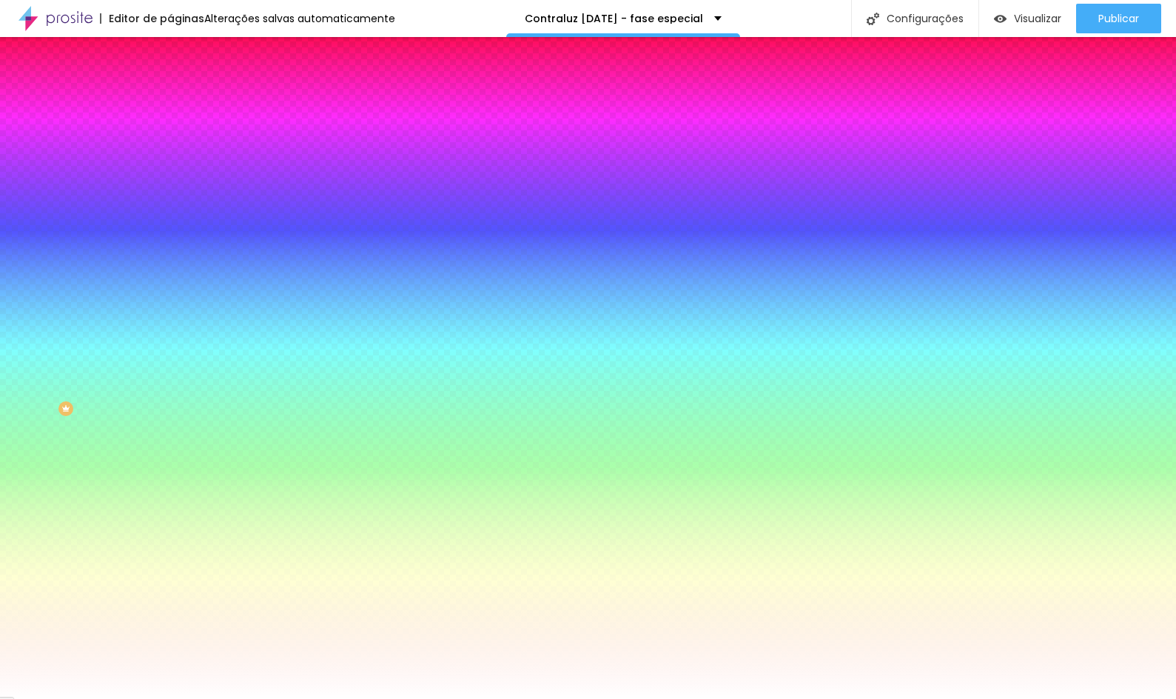
type input "30"
drag, startPoint x: 161, startPoint y: 279, endPoint x: 330, endPoint y: 274, distance: 169.6
type input "30"
click at [392, 280] on body "Editor de páginas Alterações salvas automaticamente Contraluz Natal 2025 - fase…" at bounding box center [588, 349] width 1176 height 699
drag, startPoint x: 329, startPoint y: 275, endPoint x: 393, endPoint y: 279, distance: 63.8
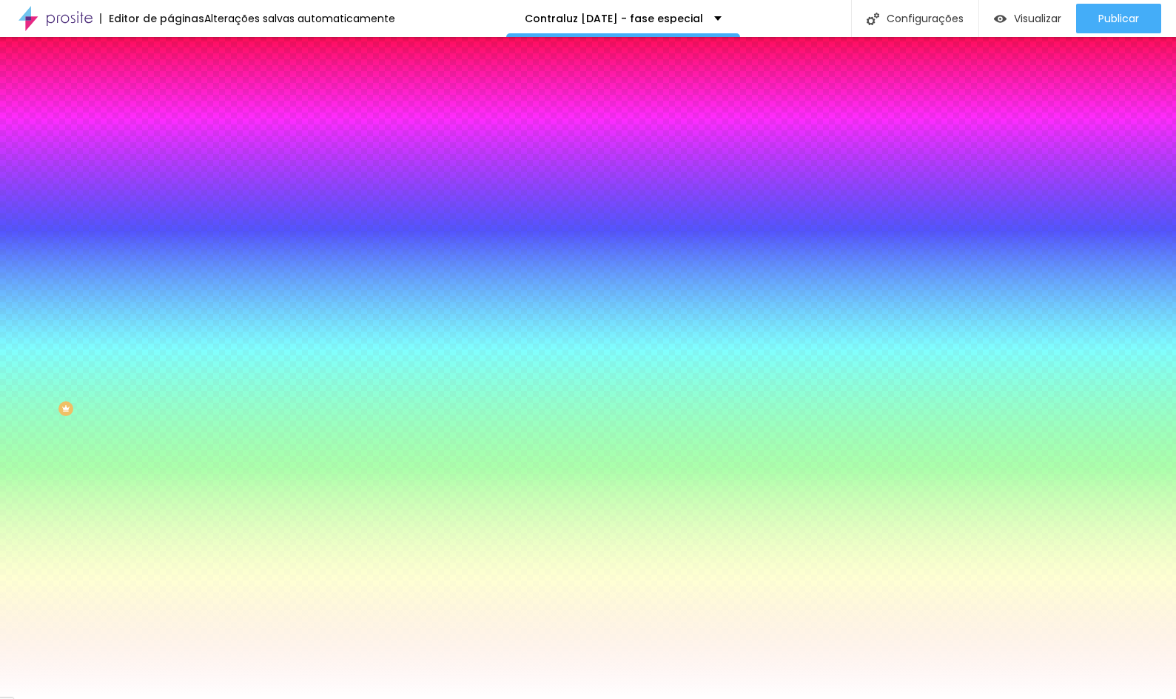
click at [394, 279] on body "Editor de páginas Alterações salvas automaticamente Contraluz Natal 2025 - fase…" at bounding box center [588, 349] width 1176 height 699
click at [74, 698] on div at bounding box center [588, 699] width 1176 height 0
click at [176, 225] on icon "button" at bounding box center [180, 229] width 9 height 9
click at [67, 698] on div at bounding box center [588, 699] width 1176 height 0
click at [170, 273] on button "button" at bounding box center [180, 281] width 21 height 16
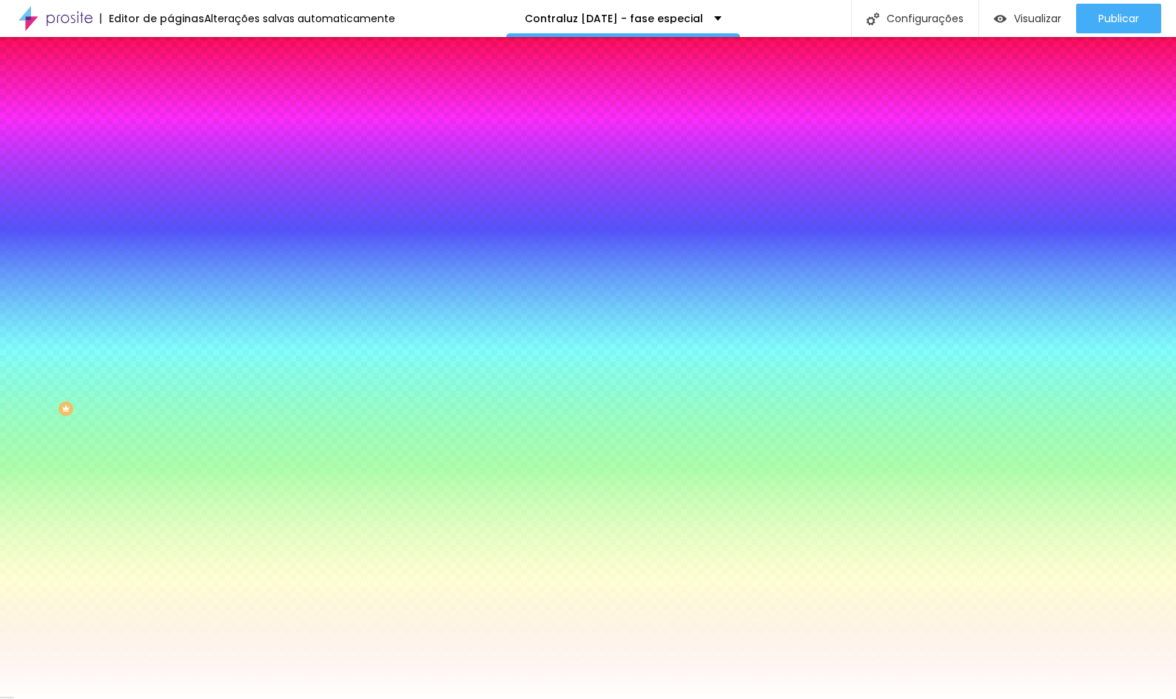
click at [147, 698] on div at bounding box center [588, 699] width 1176 height 0
click at [170, 503] on input "#FFFFFF" at bounding box center [259, 510] width 178 height 15
paste input "C2A560"
type input "#C2A560"
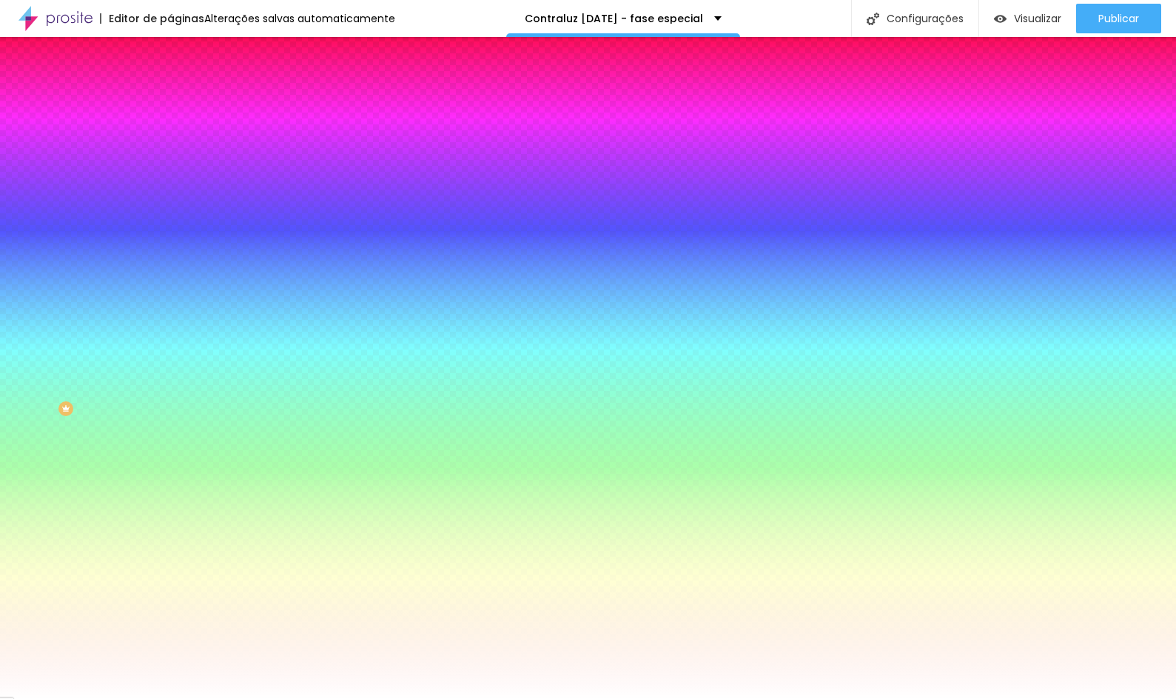
click at [170, 503] on div at bounding box center [255, 503] width 170 height 0
click at [147, 428] on div at bounding box center [588, 349] width 1176 height 699
click at [170, 477] on div "Cor de fundo Voltar ao padrão #C2A560" at bounding box center [255, 497] width 170 height 41
click at [170, 544] on div at bounding box center [255, 544] width 170 height 0
type input "#FFFFFF"
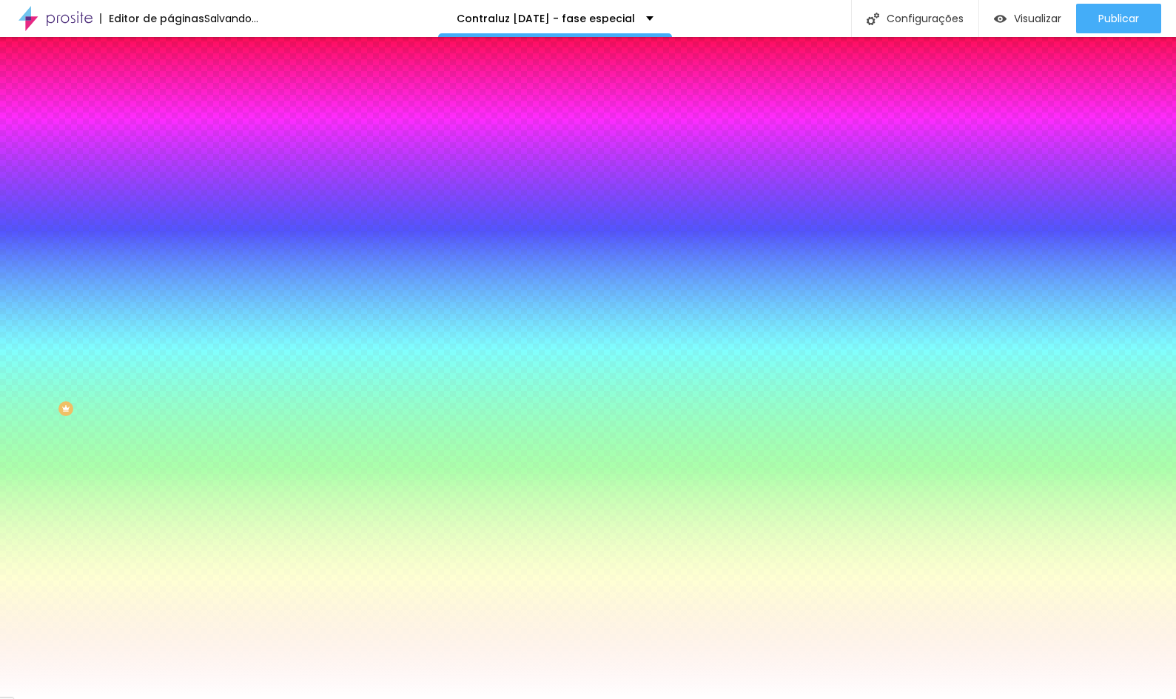
drag, startPoint x: 30, startPoint y: 368, endPoint x: 4, endPoint y: 356, distance: 28.5
click at [170, 356] on div "Cor de fundo Voltar ao padrão #C2A560 Tipografia Voltar ao padrão Borda Voltar …" at bounding box center [255, 357] width 170 height 484
click at [170, 503] on div at bounding box center [255, 503] width 170 height 0
click at [147, 411] on div at bounding box center [588, 349] width 1176 height 699
click at [170, 477] on div "Cor de fundo Voltar ao padrão #C2A560" at bounding box center [255, 497] width 170 height 41
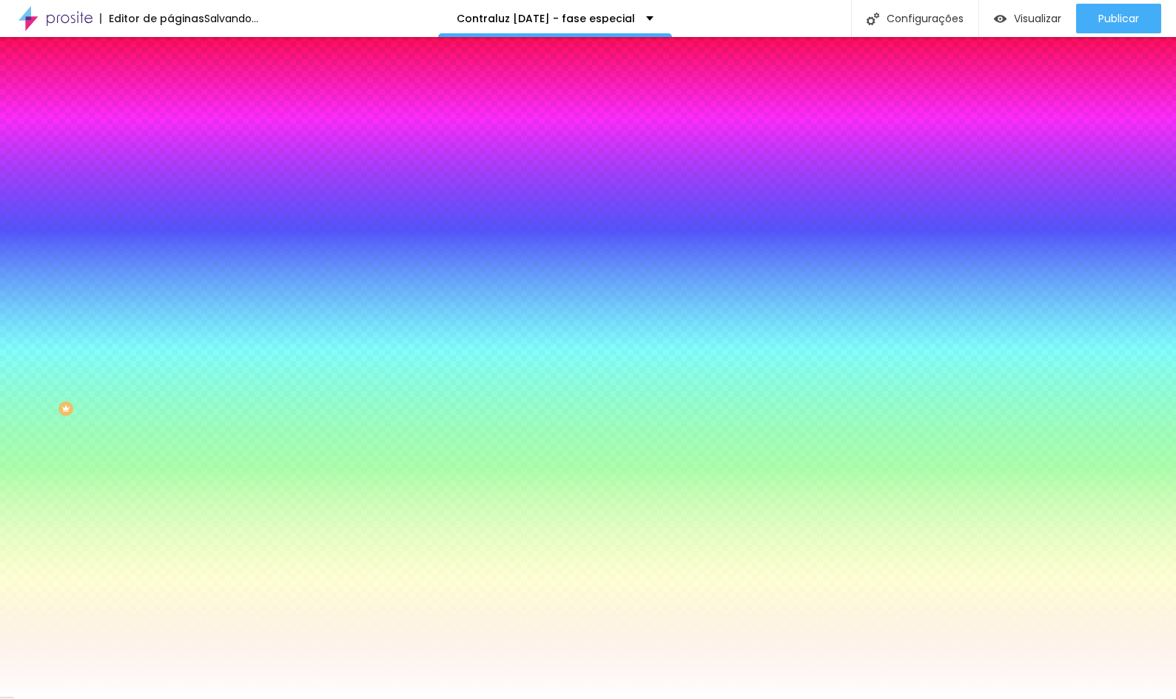
click at [170, 584] on button "button" at bounding box center [180, 592] width 21 height 16
click at [71, 698] on div at bounding box center [588, 699] width 1176 height 0
click at [170, 584] on button "button" at bounding box center [180, 592] width 21 height 16
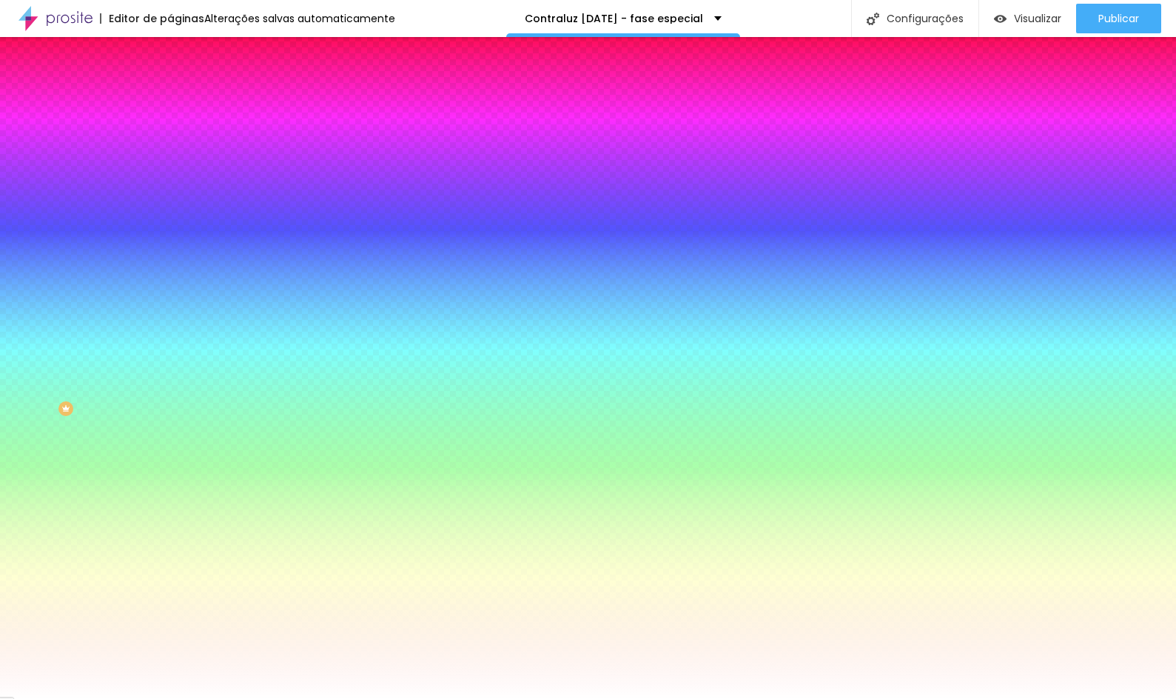
type input "3"
type input "2"
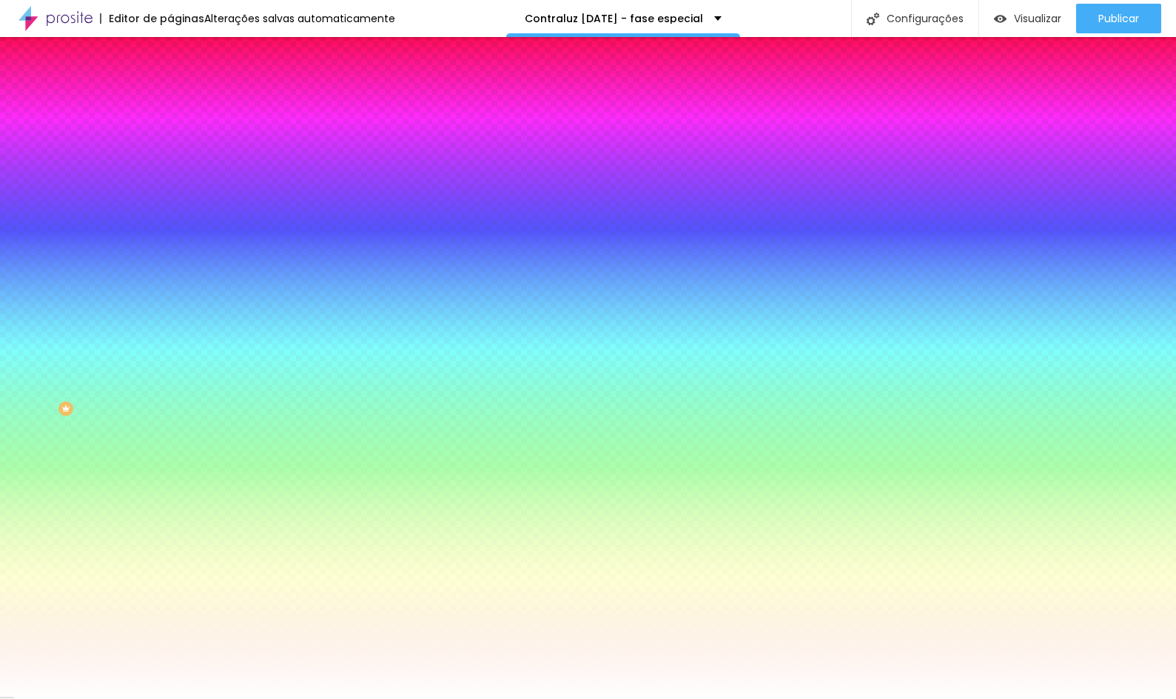
type input "0"
drag, startPoint x: 256, startPoint y: 443, endPoint x: 33, endPoint y: 428, distance: 224.1
type input "0"
click at [33, 428] on body "Editor de páginas Alterações salvas automaticamente Contraluz Natal 2025 - fase…" at bounding box center [588, 349] width 1176 height 699
click at [681, 698] on div at bounding box center [588, 699] width 1176 height 0
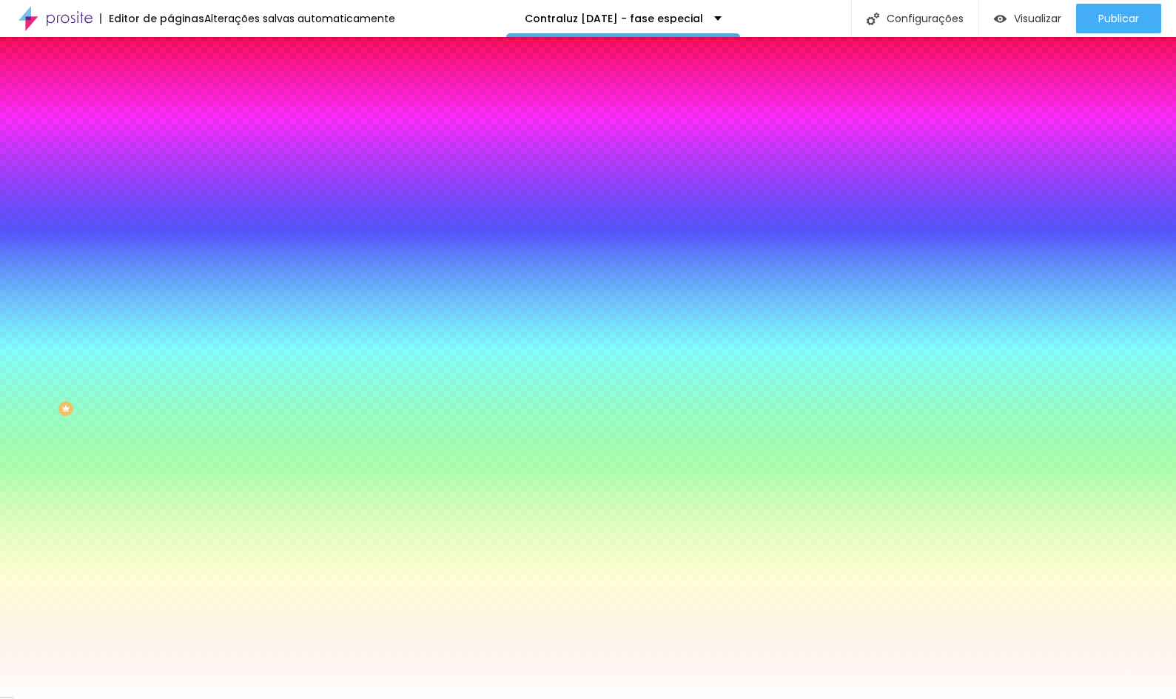
click at [176, 275] on icon "button" at bounding box center [180, 279] width 9 height 9
click at [259, 698] on div at bounding box center [588, 708] width 1176 height 0
click at [84, 698] on div at bounding box center [588, 699] width 1176 height 0
click at [170, 84] on img at bounding box center [176, 77] width 13 height 13
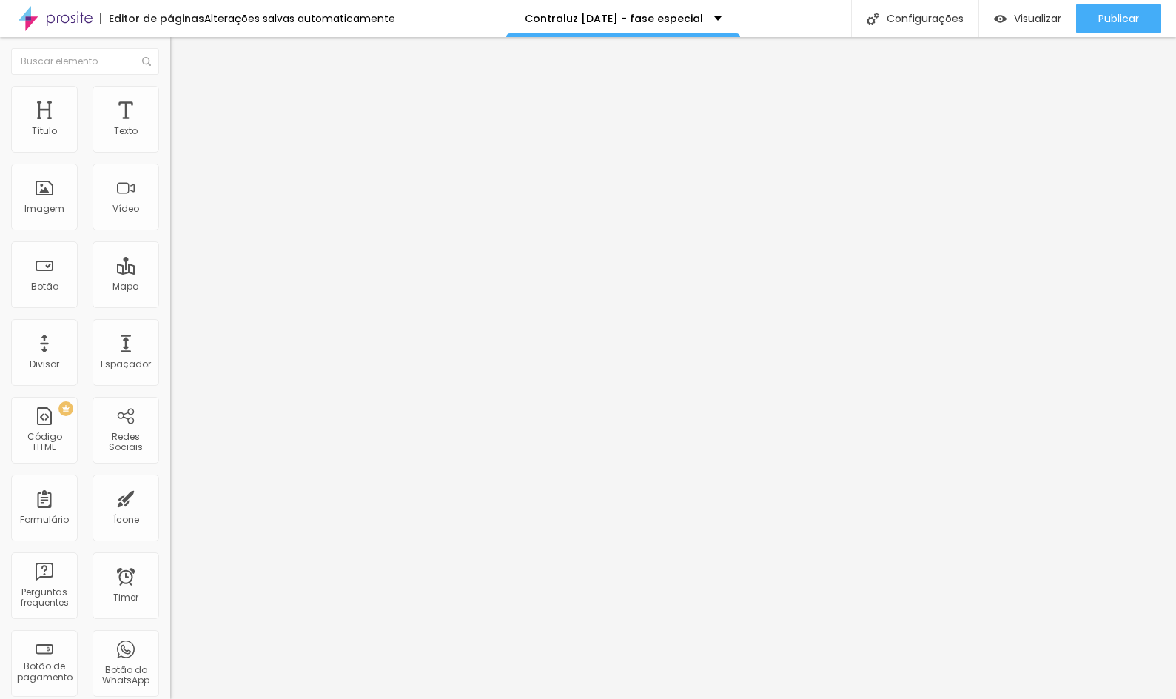
click at [170, 139] on input "Click me" at bounding box center [259, 131] width 178 height 15
paste input "Quero reservar a minha sessão"
type input "Quero reservar a minha sessão"
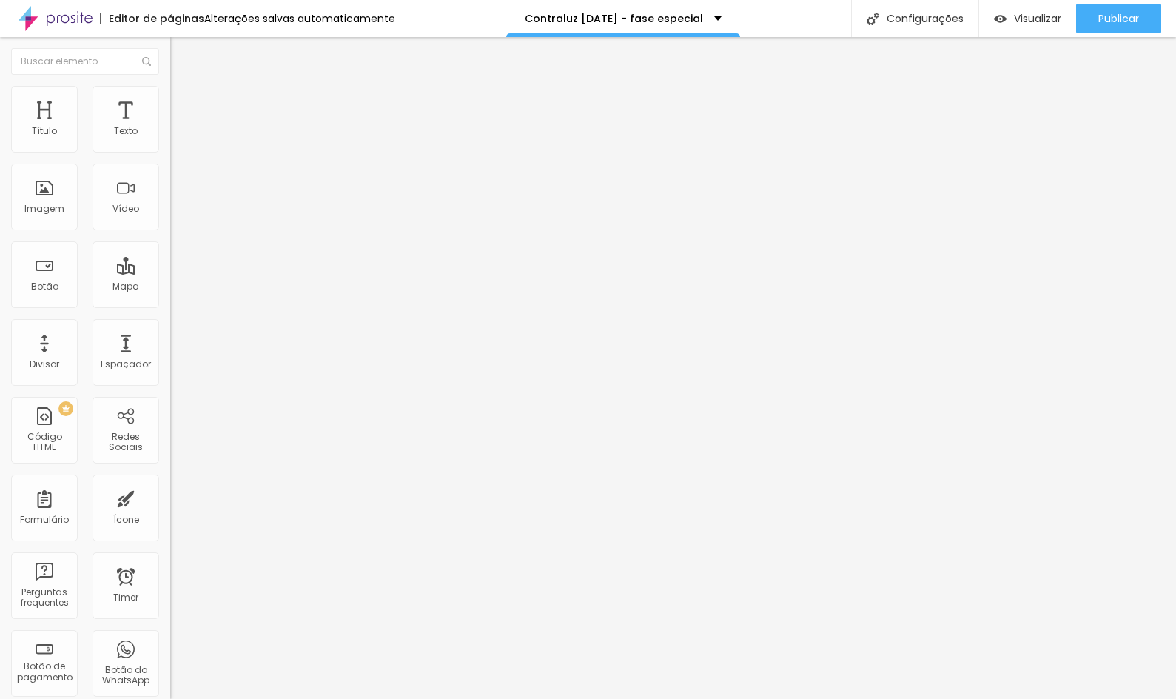
click at [170, 429] on div "Editar Botão Conteúdo Estilo Avançado Texto Quero reservar a minha sessão Alinh…" at bounding box center [255, 368] width 170 height 662
click at [170, 95] on li "Estilo" at bounding box center [255, 93] width 170 height 15
click at [184, 102] on span "Estilo" at bounding box center [195, 96] width 23 height 13
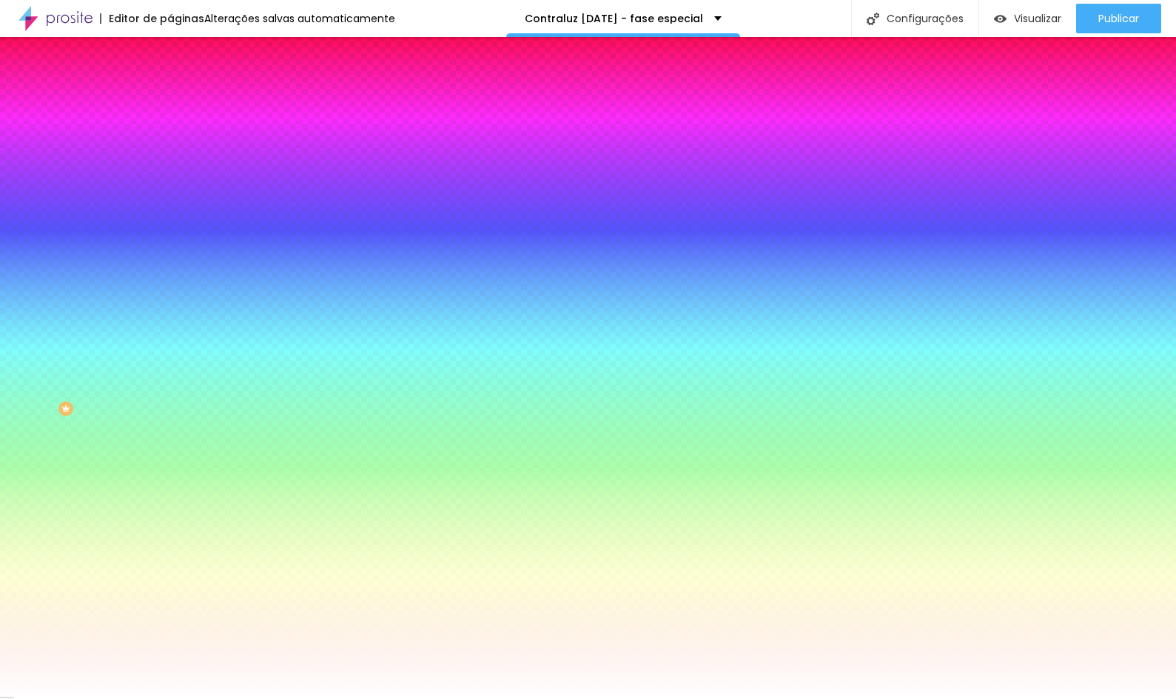
click at [170, 182] on button "button" at bounding box center [180, 189] width 21 height 16
type input "15"
type input "14"
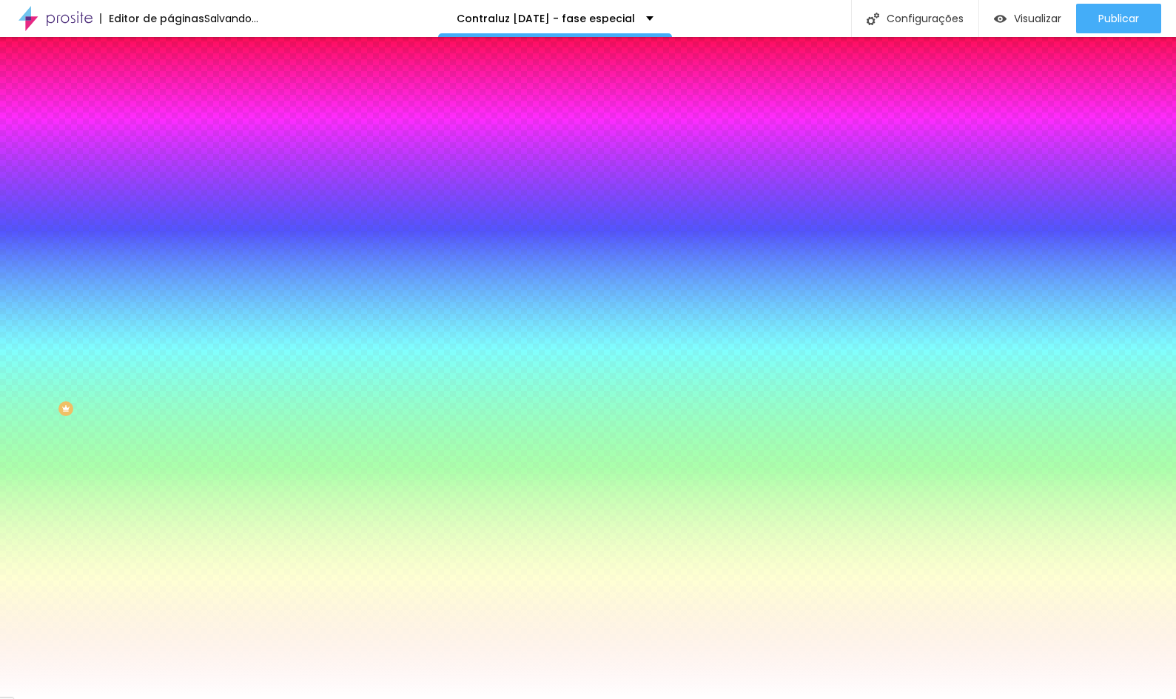
type input "13"
type input "12"
type input "13"
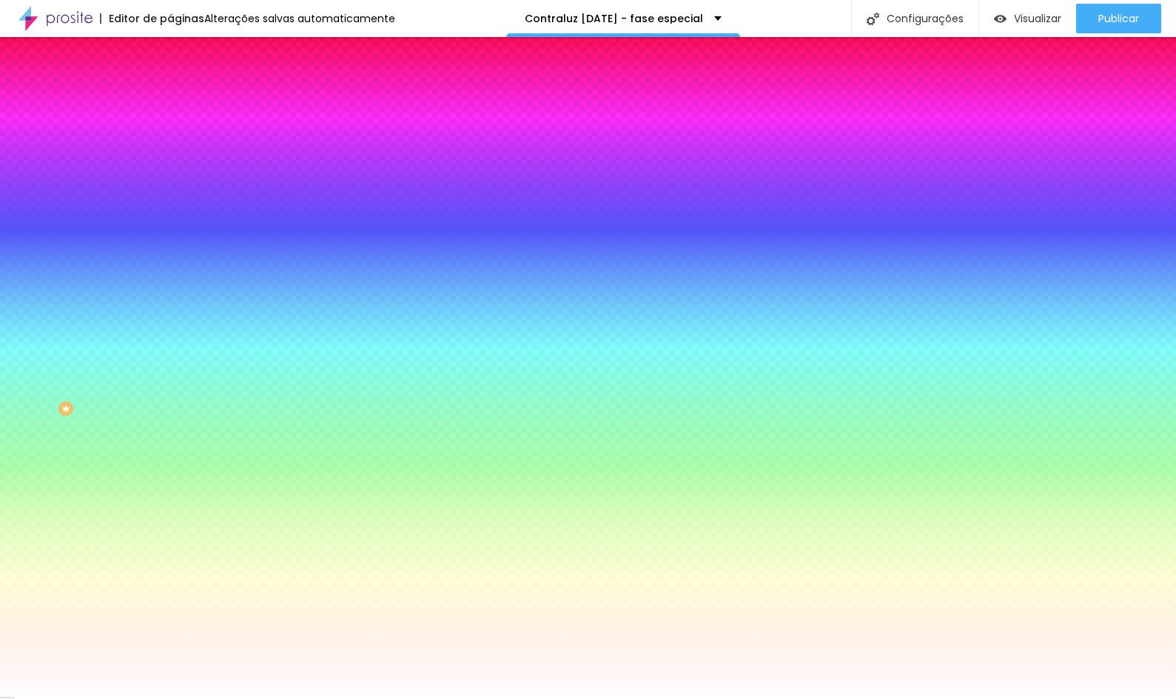
type input "13"
drag, startPoint x: 221, startPoint y: 284, endPoint x: 212, endPoint y: 284, distance: 8.9
type input "13"
click at [101, 698] on div at bounding box center [588, 699] width 1176 height 0
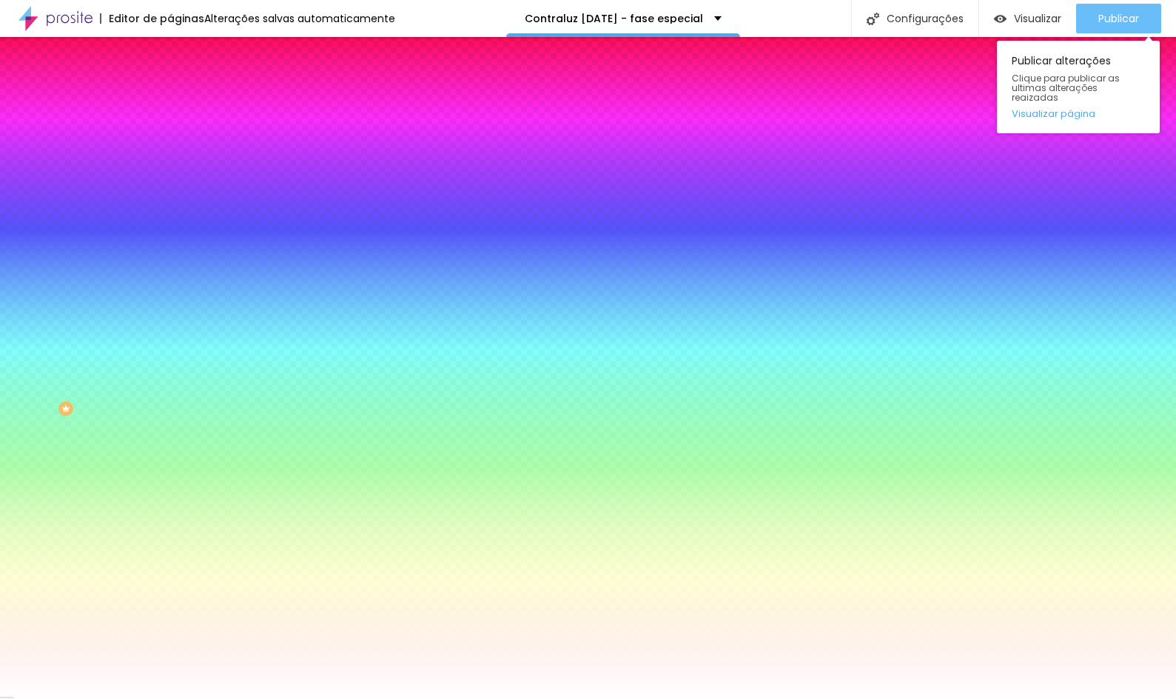
click at [1113, 14] on span "Publicar" at bounding box center [1119, 19] width 41 height 12
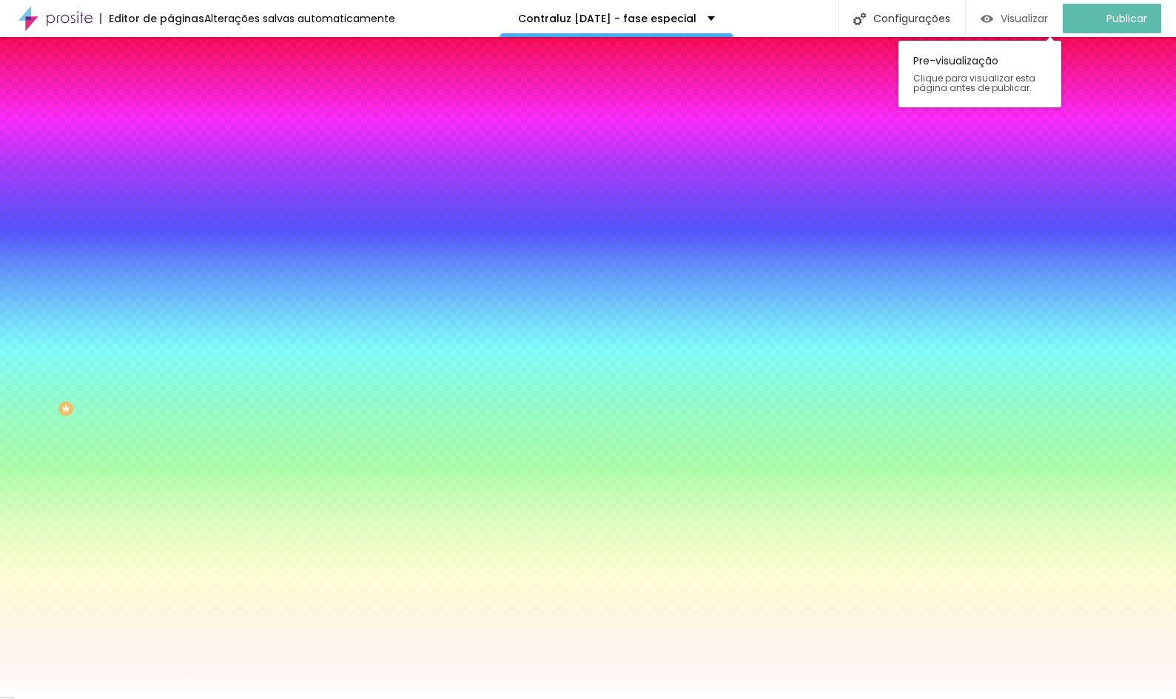
click at [1013, 23] on span "Visualizar" at bounding box center [1024, 19] width 47 height 12
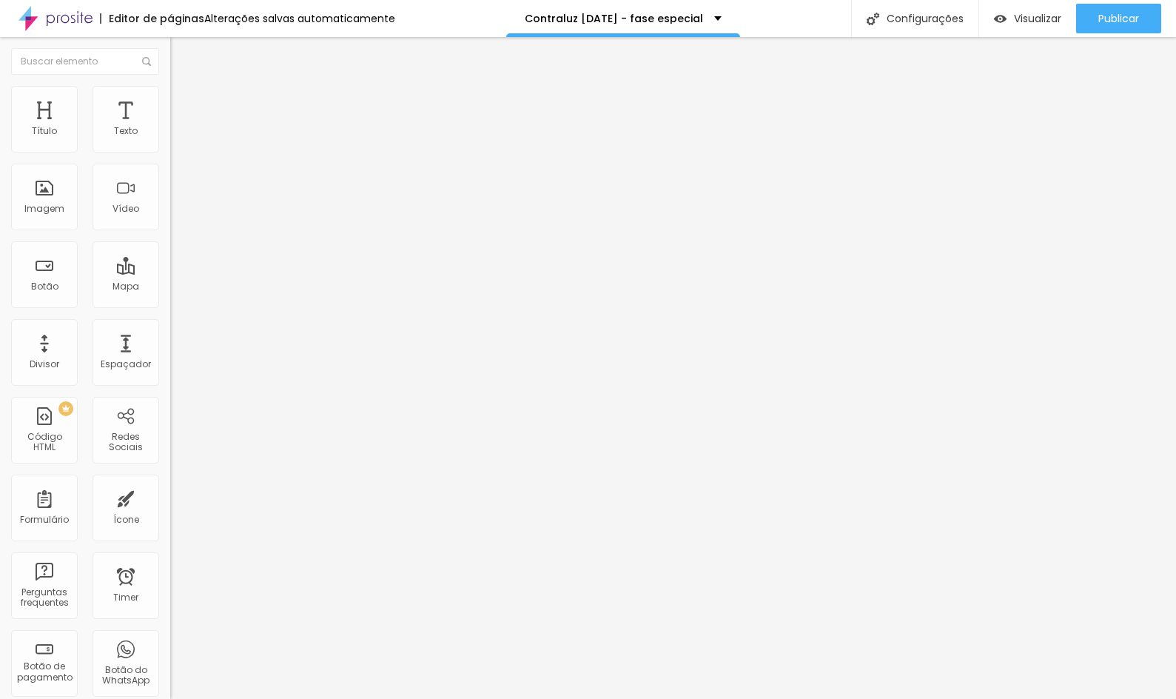
click at [170, 98] on li "Estilo" at bounding box center [255, 93] width 170 height 15
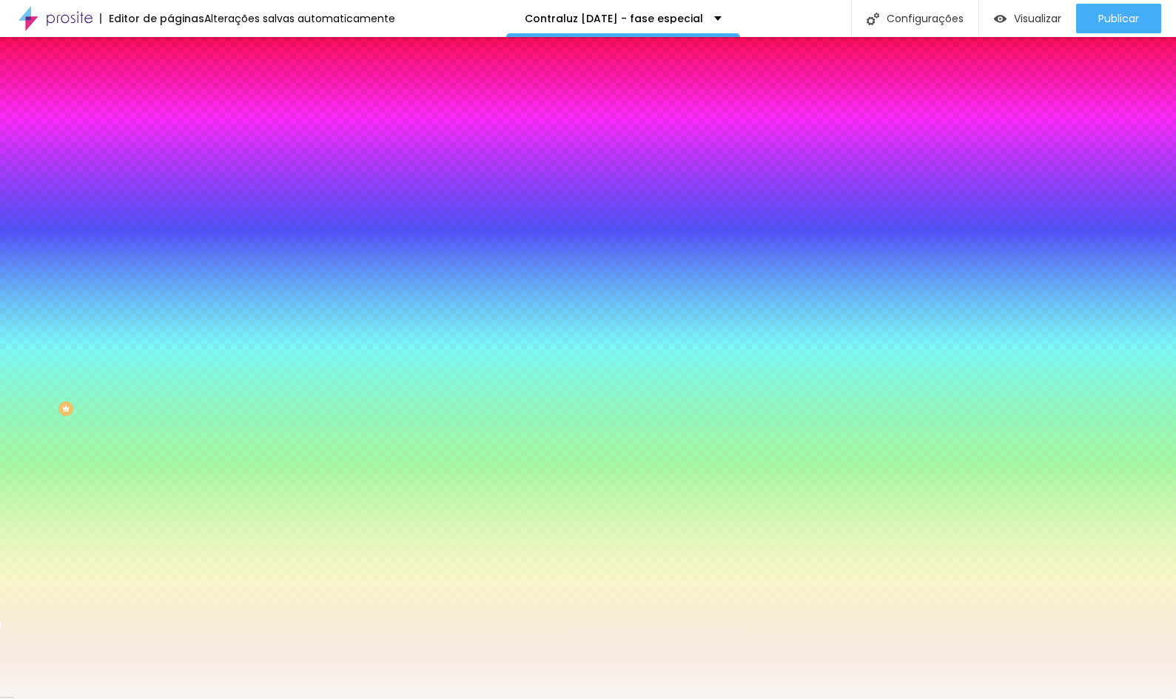
click at [251, 133] on img at bounding box center [255, 128] width 9 height 9
click at [170, 136] on span "Adicionar imagem" at bounding box center [217, 130] width 95 height 13
click at [170, 201] on div at bounding box center [255, 201] width 170 height 0
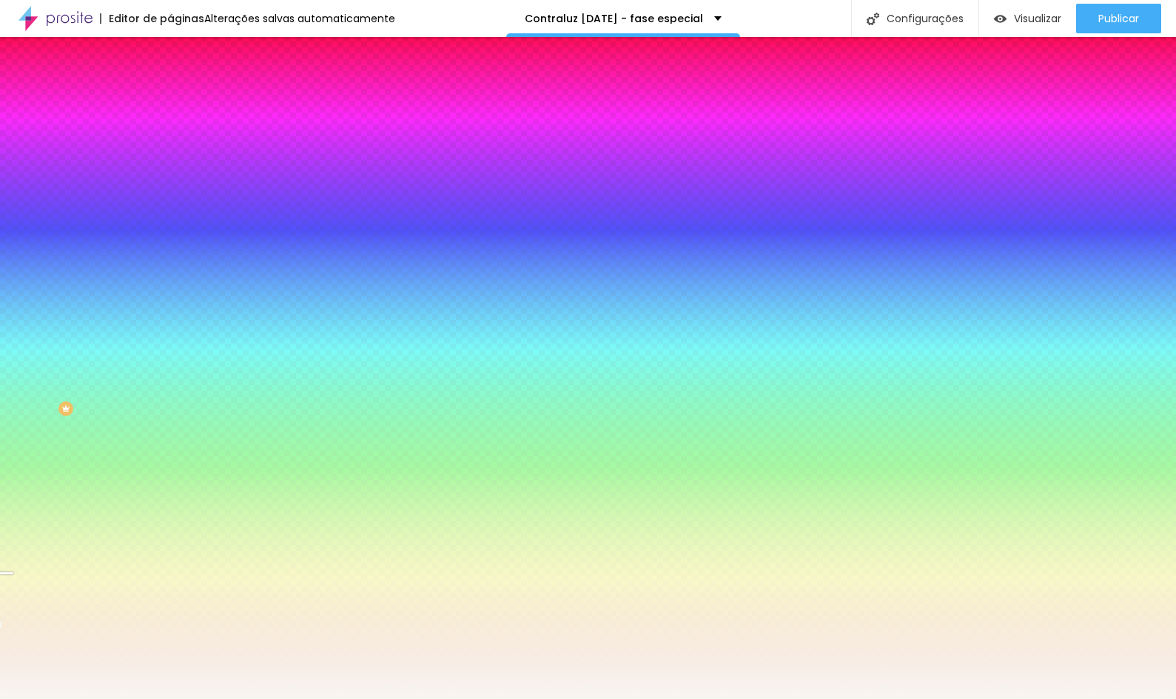
click at [146, 378] on div at bounding box center [588, 349] width 1176 height 699
click at [170, 76] on li "Conteúdo" at bounding box center [255, 78] width 170 height 15
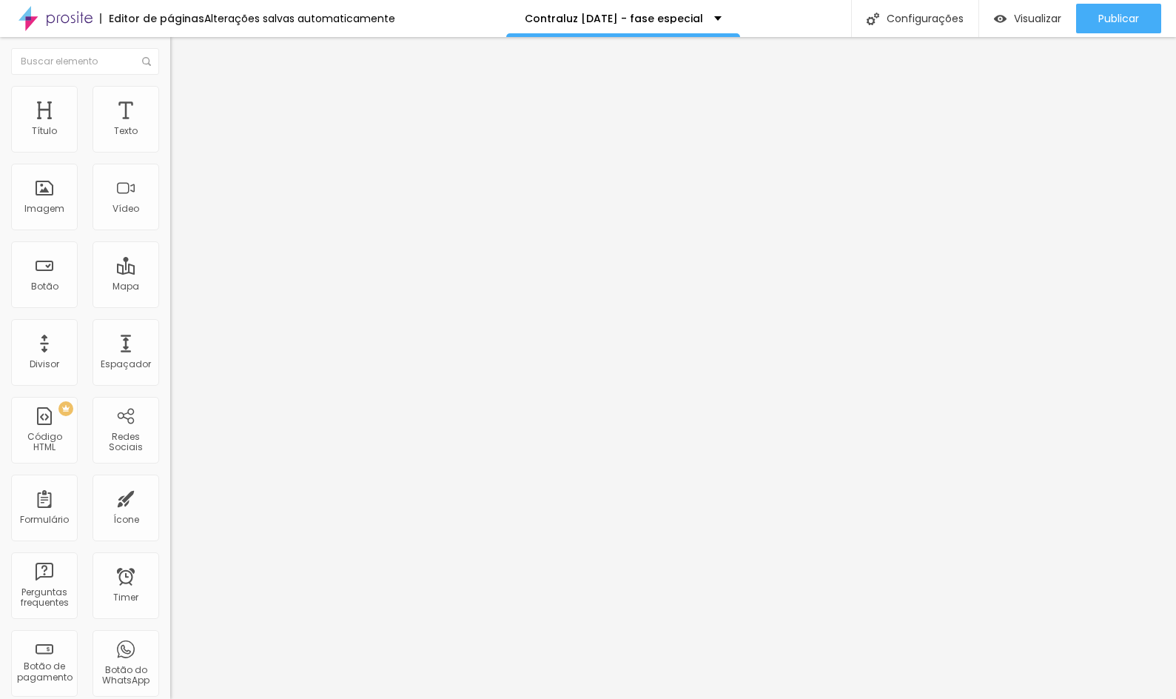
click at [181, 48] on div "Editar Seção" at bounding box center [224, 54] width 87 height 12
type input "17"
type input "203"
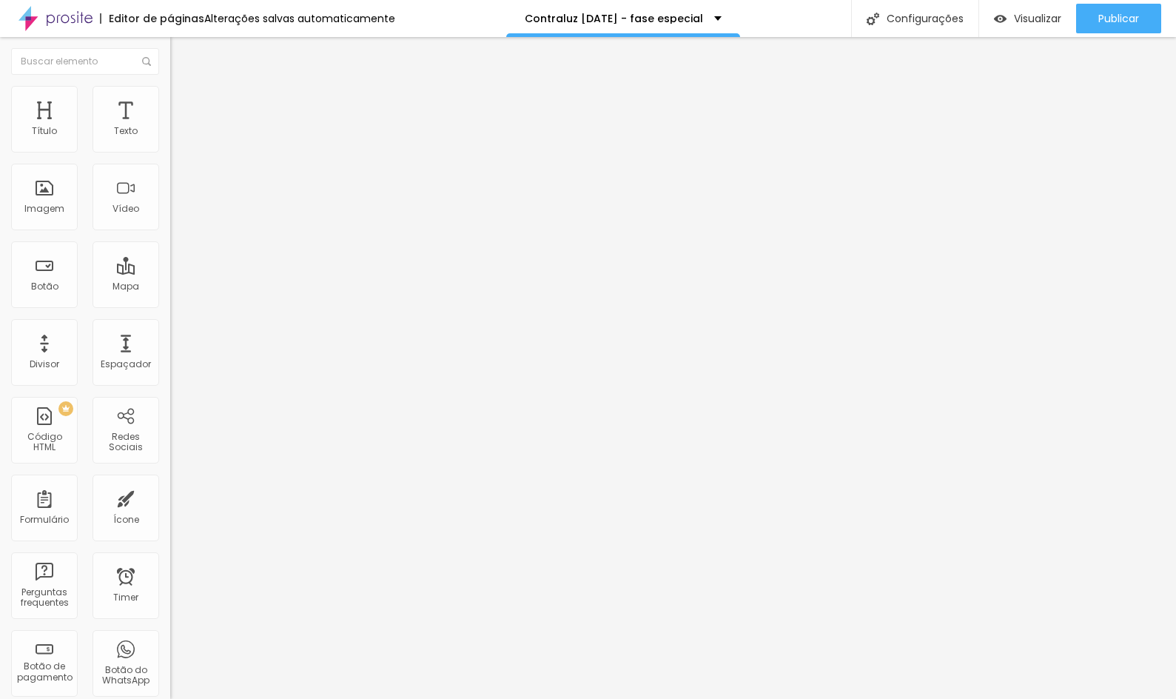
type input "198"
type input "193"
type input "95"
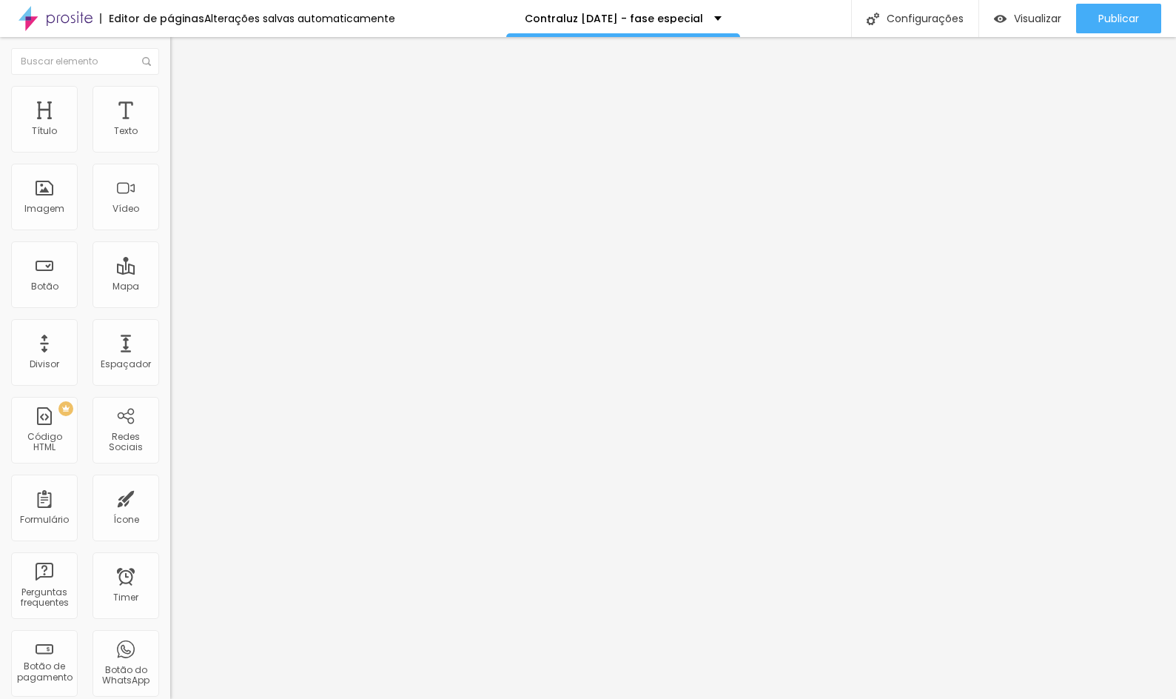
type input "95"
type input "90"
type input "84"
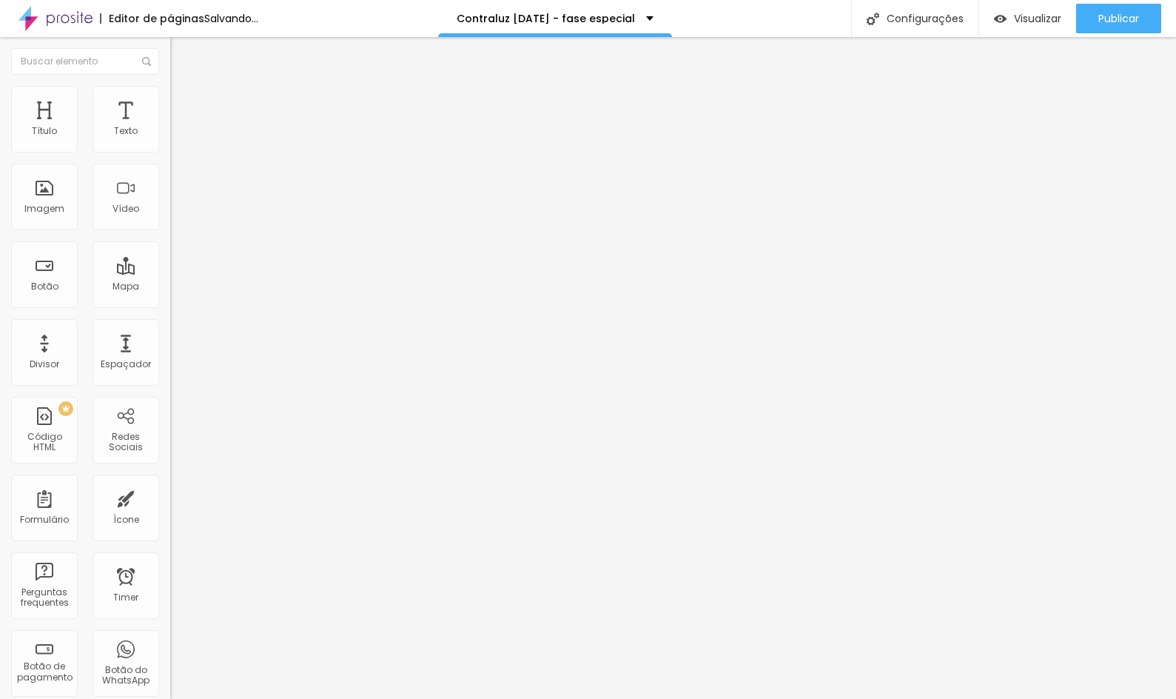
type input "74"
type input "59"
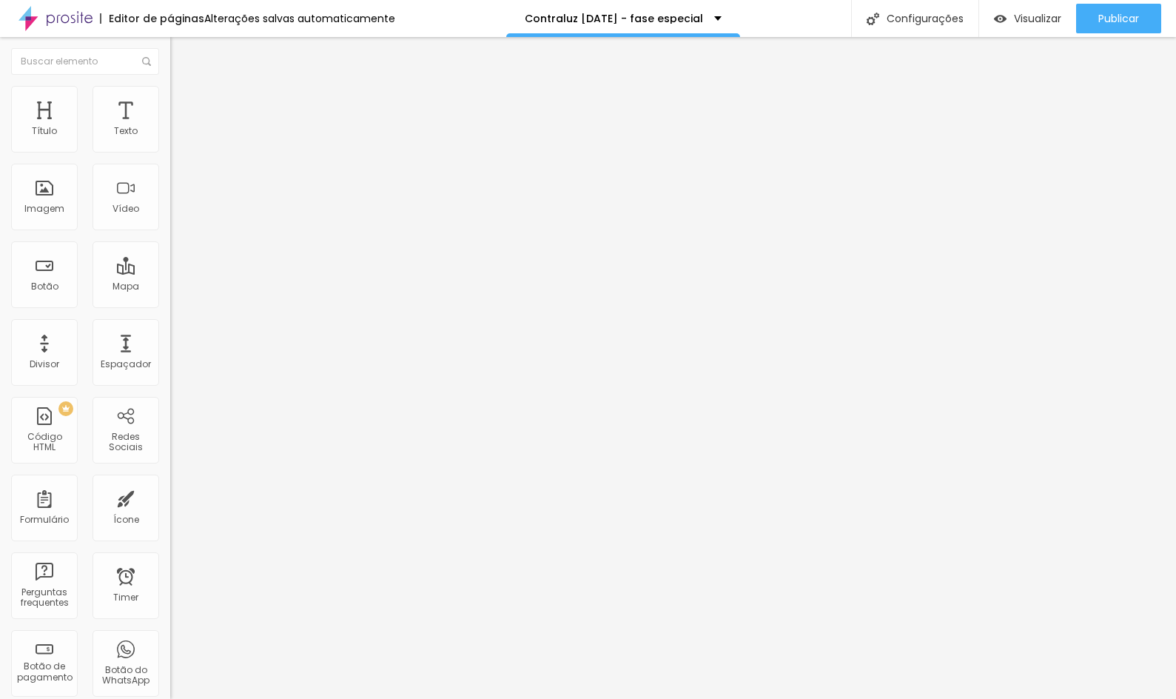
click at [170, 272] on input "range" at bounding box center [217, 278] width 95 height 12
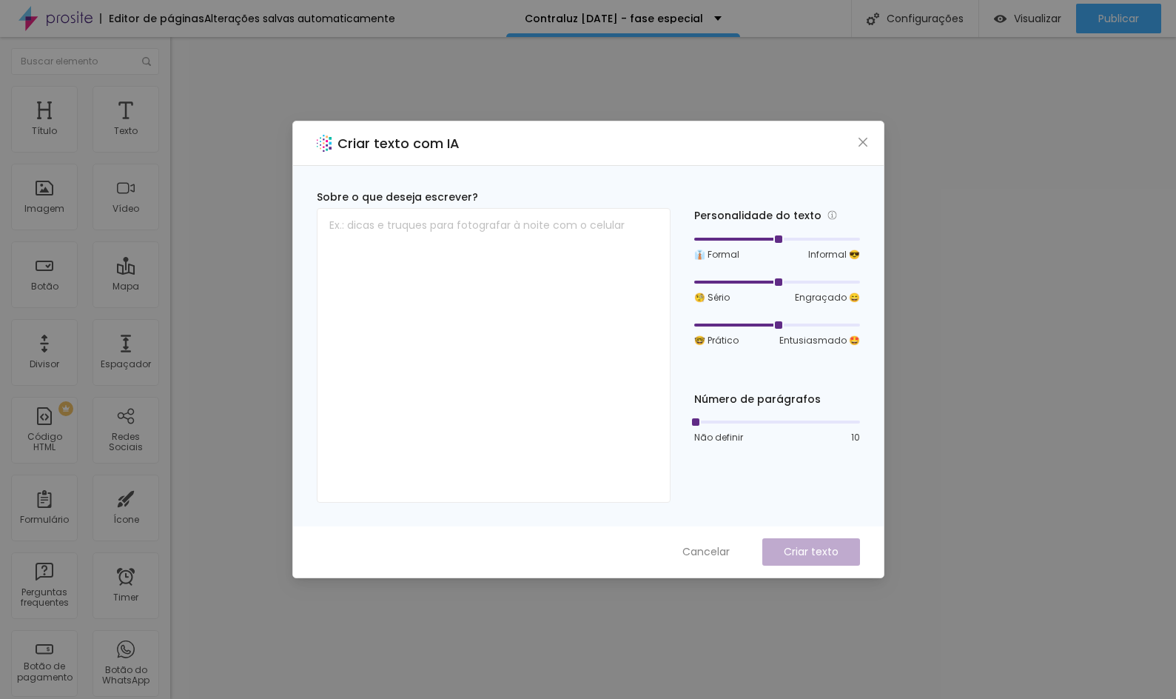
click at [694, 332] on div "🤓 Prático Entusiasmado 🤩" at bounding box center [777, 333] width 166 height 28
click at [714, 548] on span "Cancelar" at bounding box center [706, 552] width 47 height 16
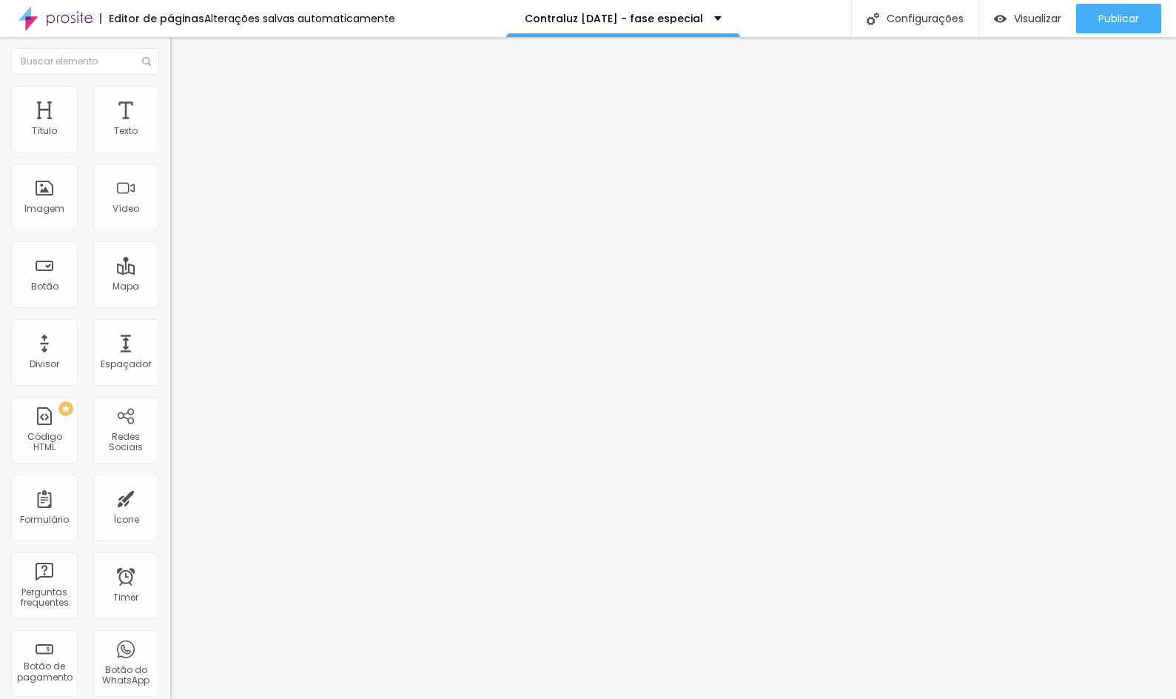
click at [170, 142] on button "button" at bounding box center [180, 135] width 21 height 16
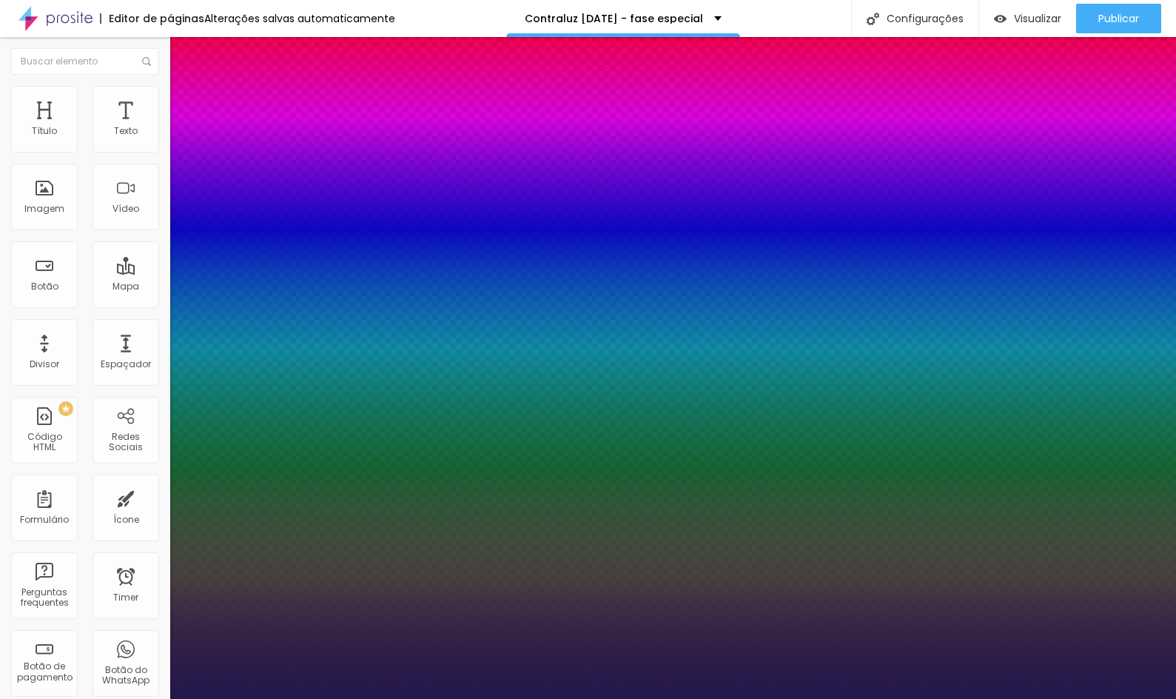
type input "1"
click at [569, 698] on div at bounding box center [588, 699] width 1176 height 0
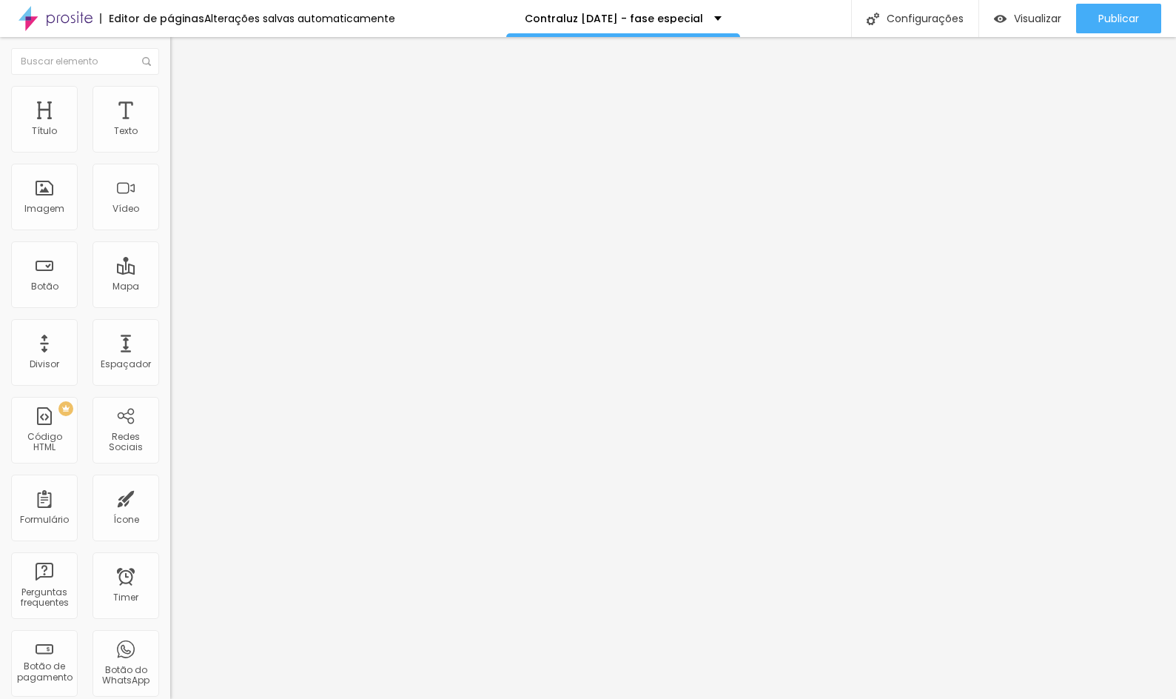
click at [170, 142] on button "button" at bounding box center [180, 135] width 21 height 16
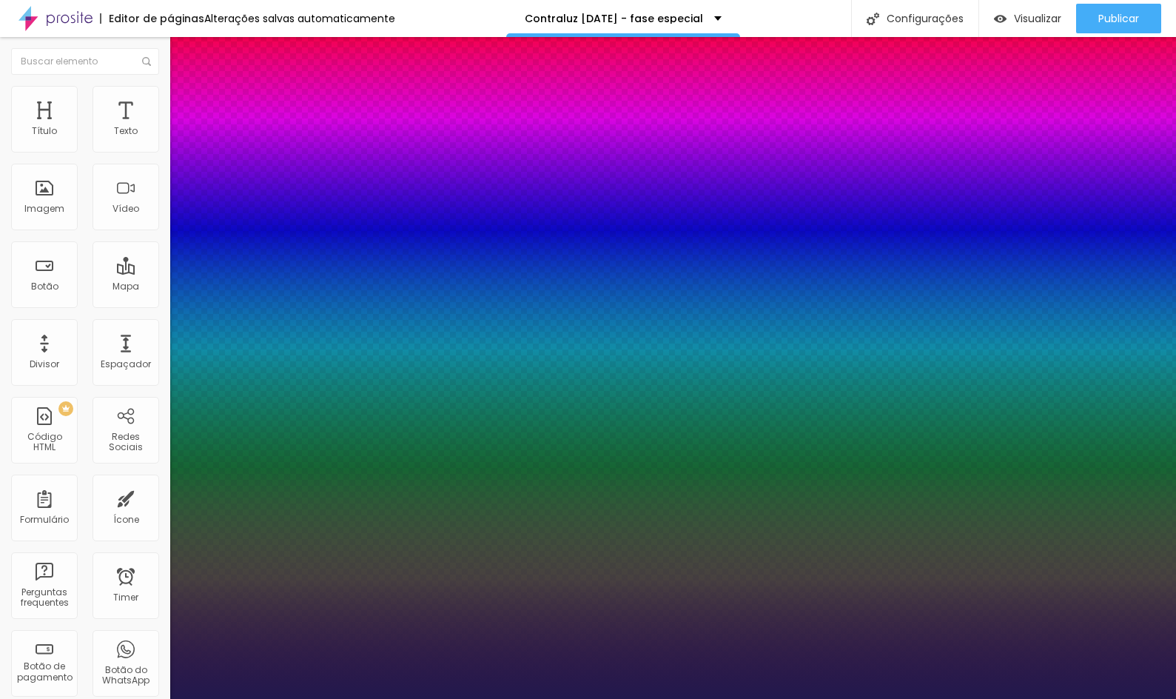
type input "1"
select select "Montserrat"
type input "1"
click at [483, 698] on div at bounding box center [588, 699] width 1176 height 0
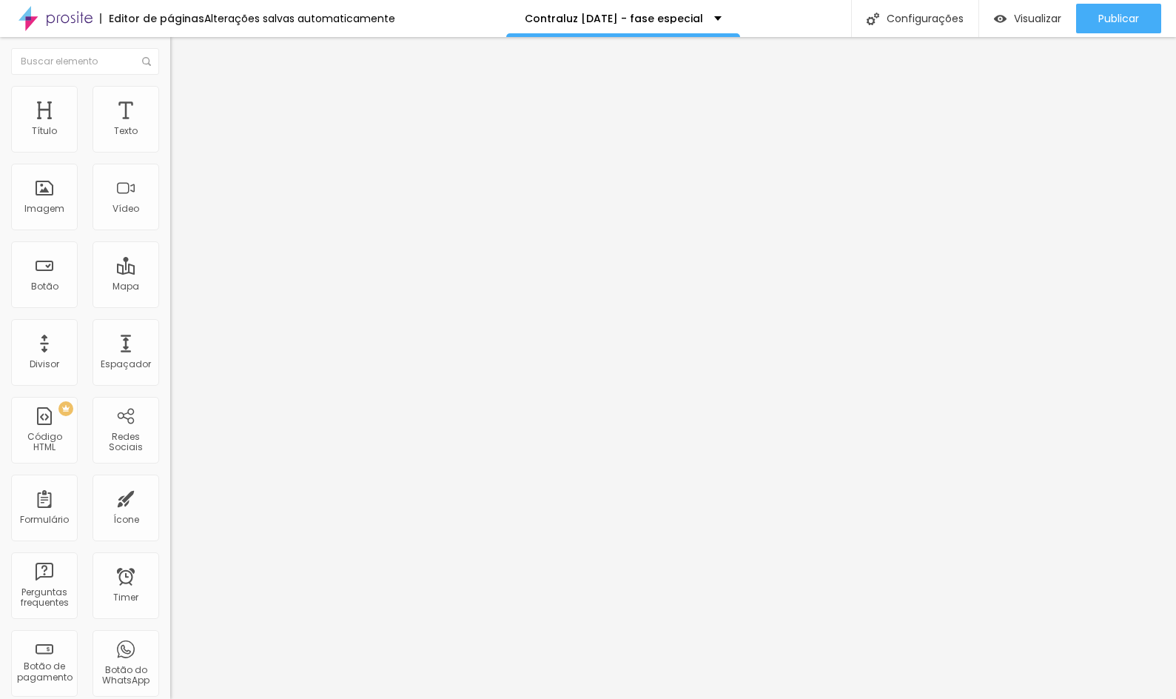
click at [170, 142] on button "button" at bounding box center [180, 135] width 21 height 16
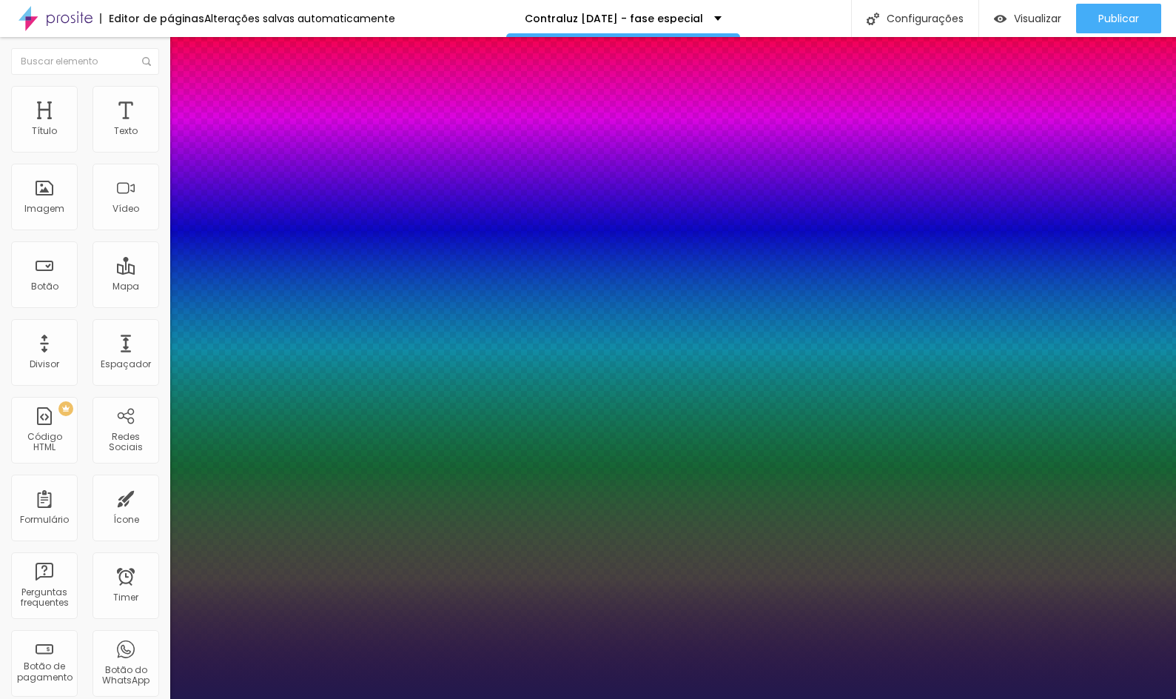
type input "1"
select select "PlayfairDisplay"
type input "1"
click at [680, 698] on div at bounding box center [588, 699] width 1176 height 0
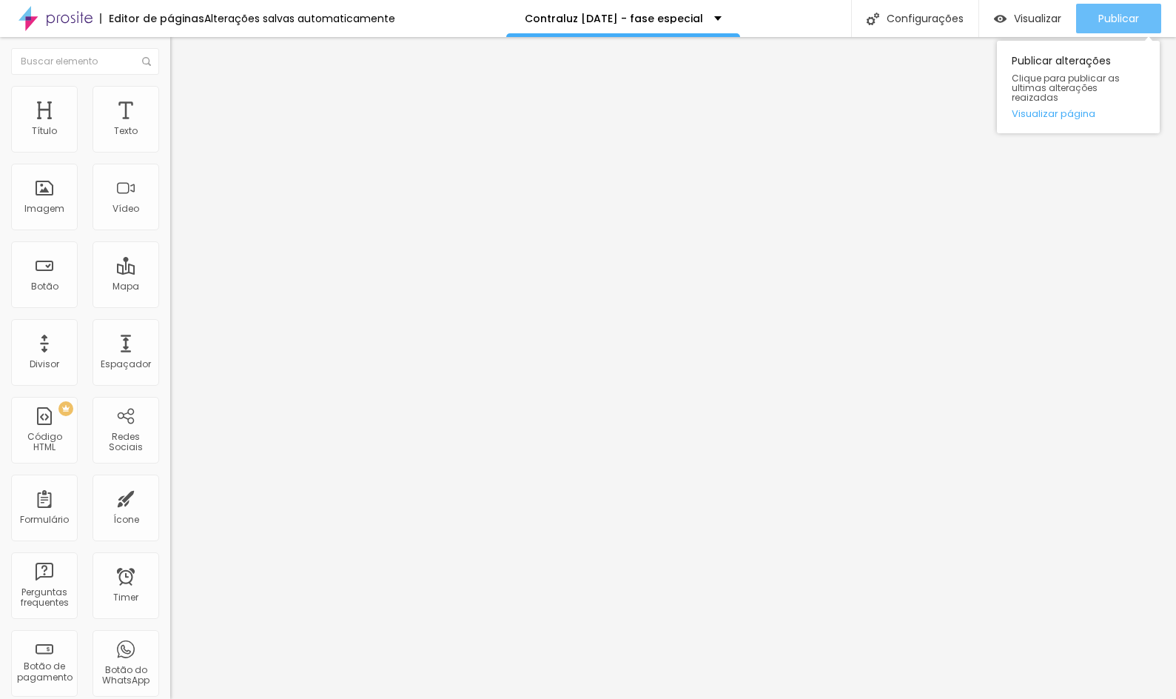
click at [1134, 16] on span "Publicar" at bounding box center [1119, 19] width 41 height 12
